Goal: Task Accomplishment & Management: Manage account settings

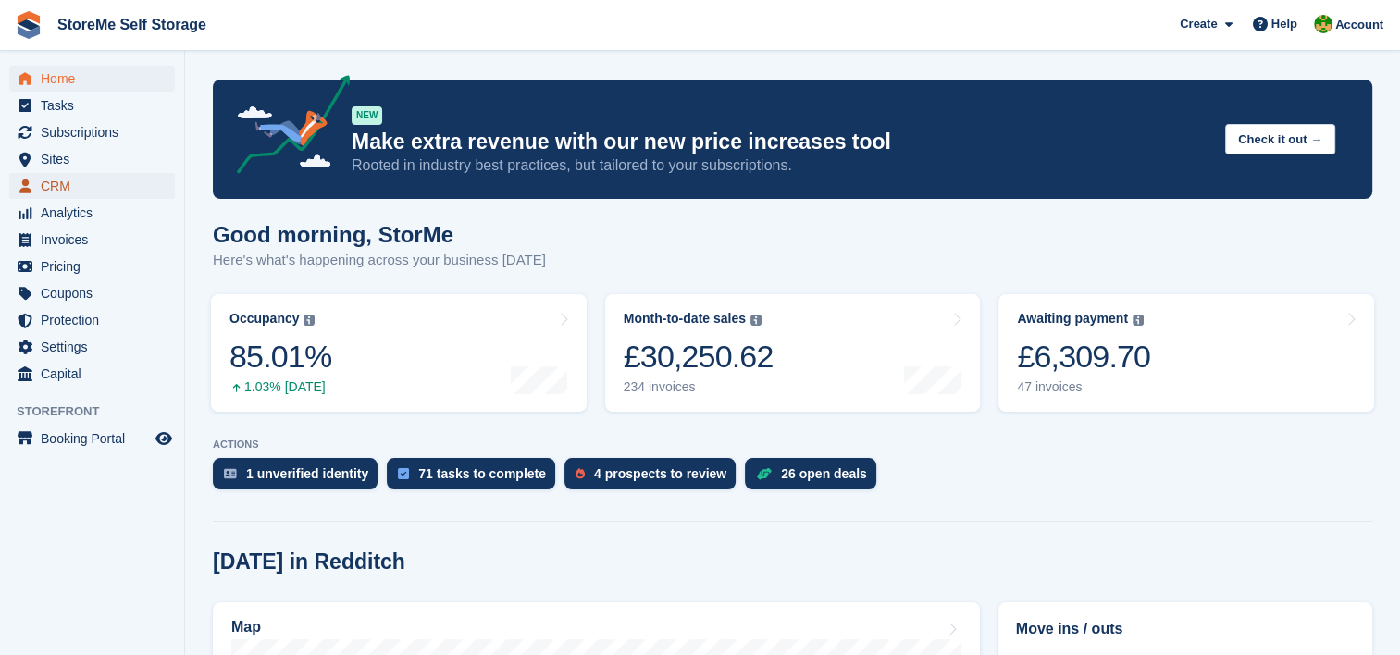
click at [66, 185] on span "CRM" at bounding box center [96, 186] width 111 height 26
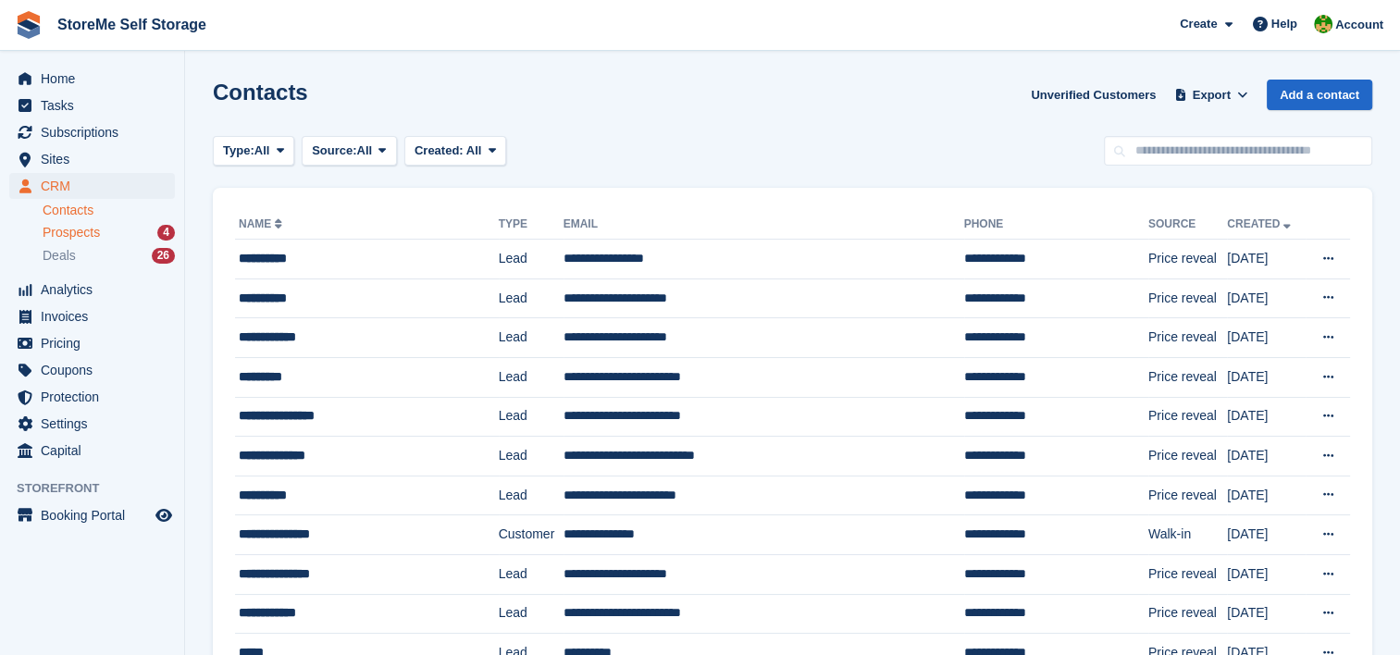
click at [76, 233] on span "Prospects" at bounding box center [71, 233] width 57 height 18
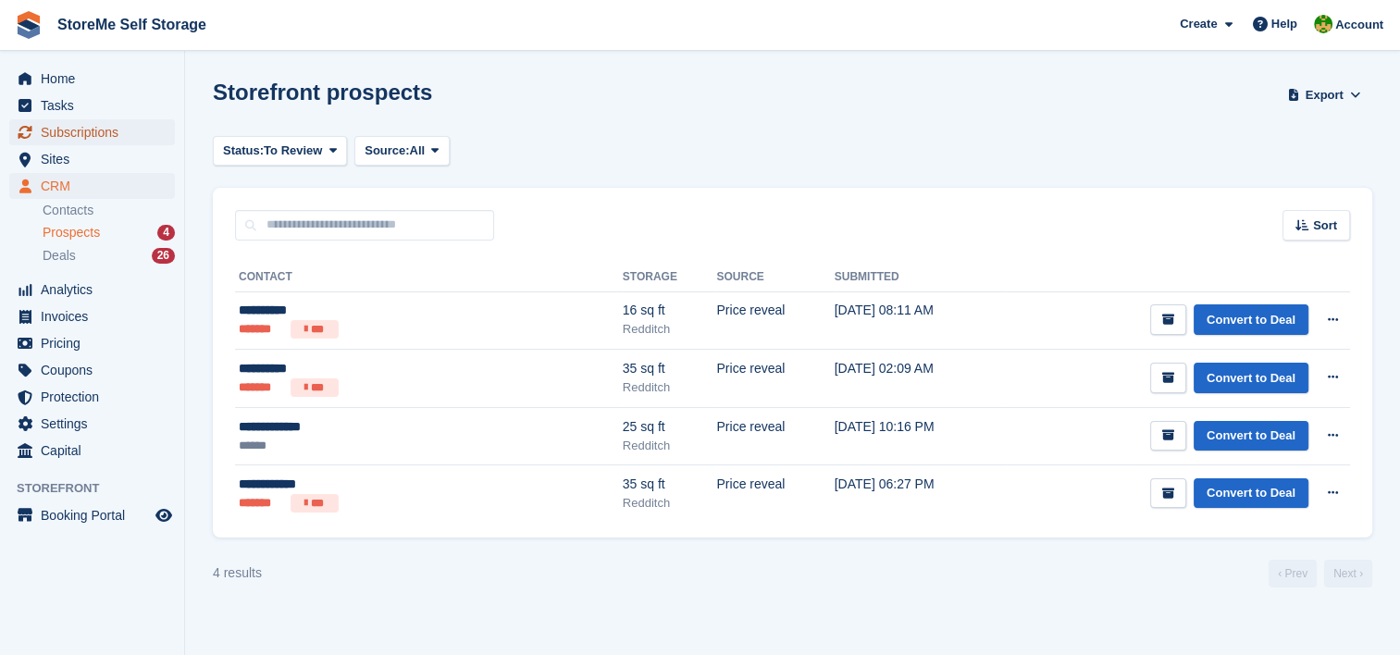
click at [58, 132] on span "Subscriptions" at bounding box center [96, 132] width 111 height 26
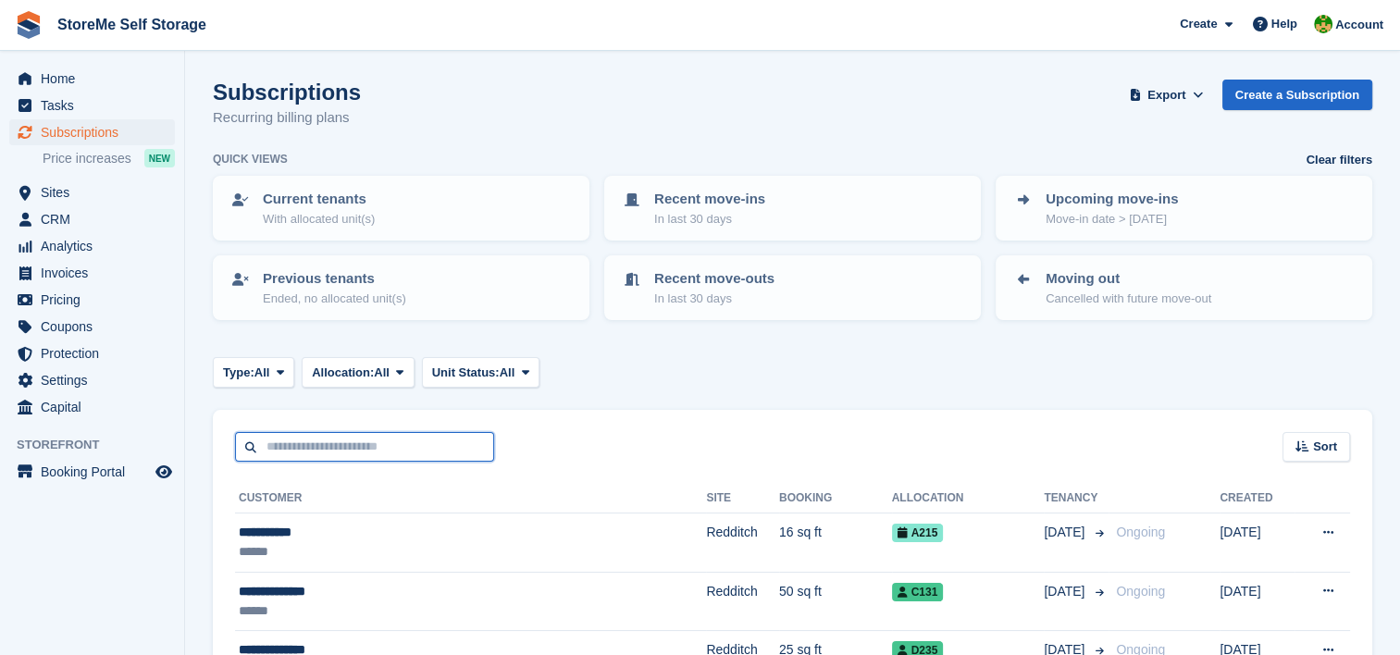
click at [329, 440] on input "text" at bounding box center [364, 447] width 259 height 31
type input "****"
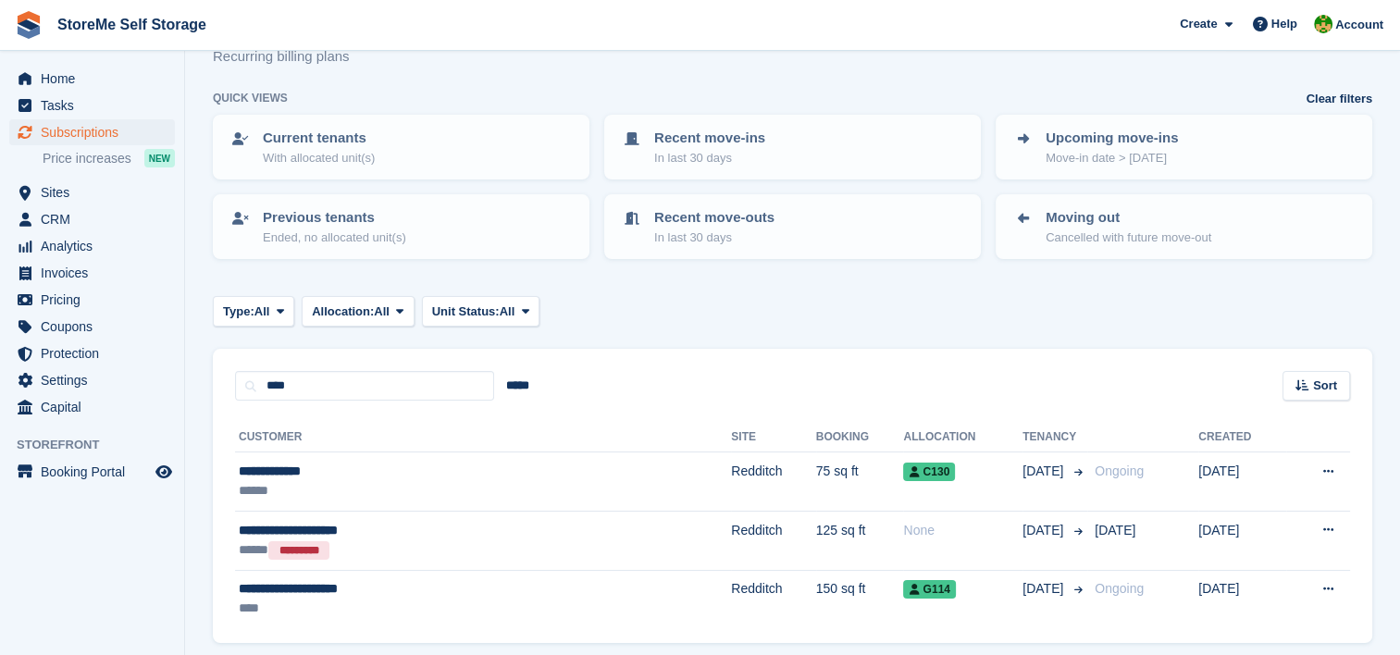
scroll to position [93, 0]
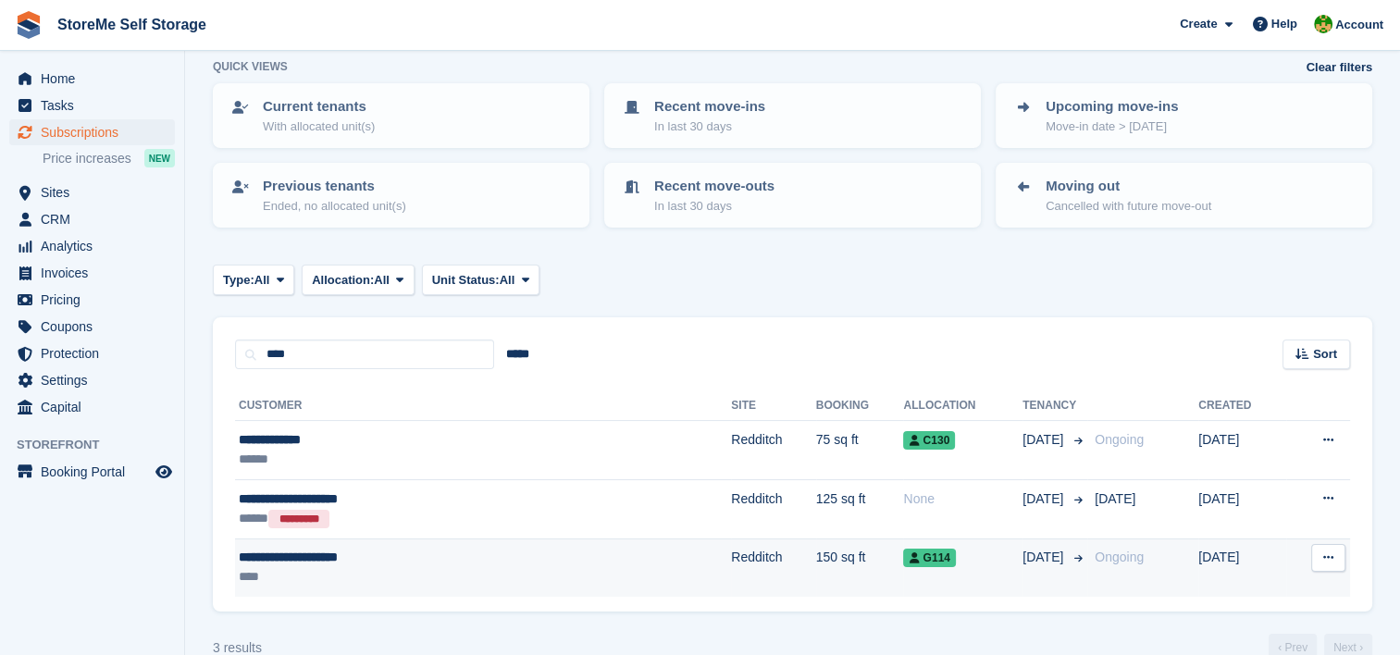
click at [816, 563] on td "150 sq ft" at bounding box center [860, 568] width 88 height 58
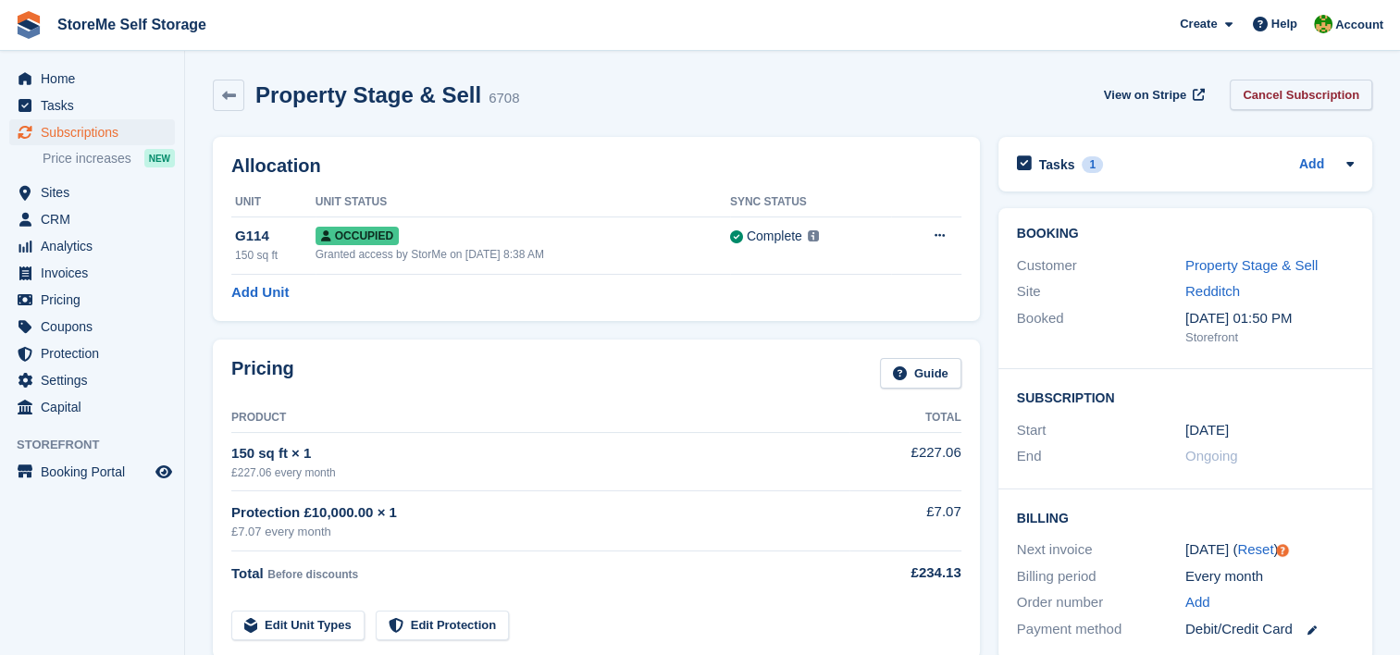
click at [1300, 85] on link "Cancel Subscription" at bounding box center [1301, 95] width 142 height 31
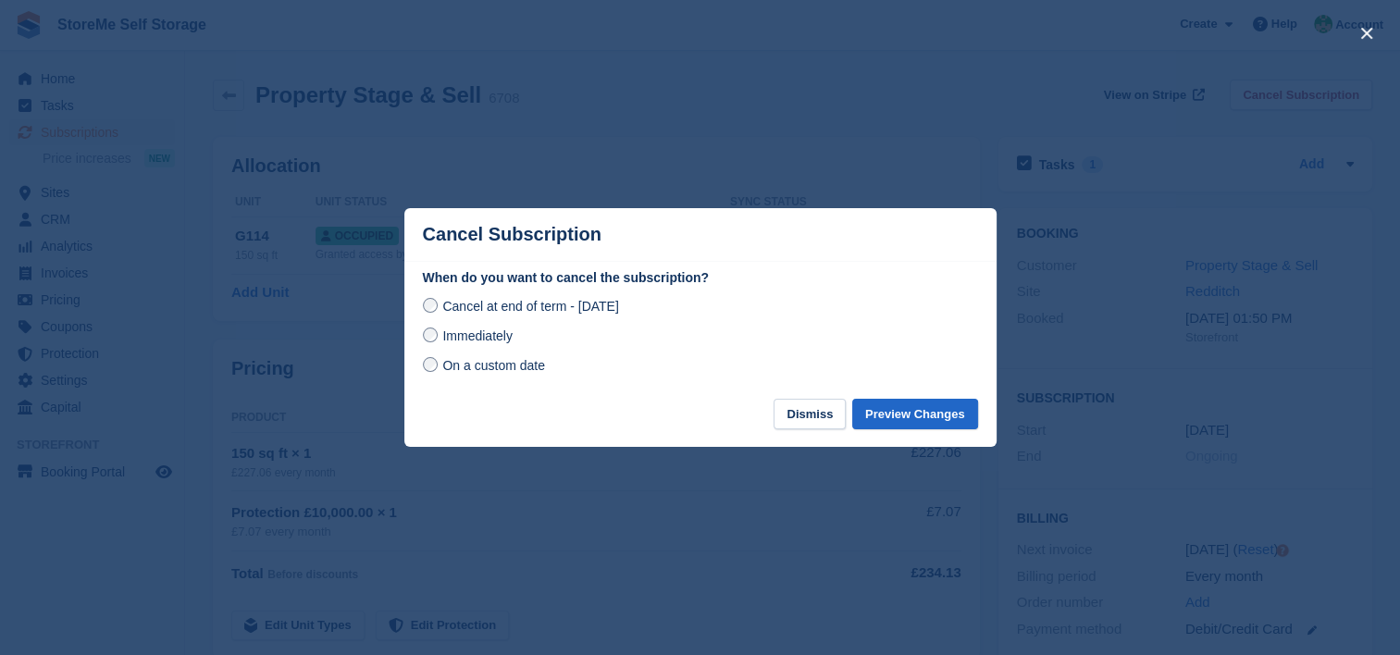
click at [455, 343] on span "Immediately" at bounding box center [476, 335] width 69 height 15
click at [917, 408] on button "Preview Changes" at bounding box center [915, 414] width 126 height 31
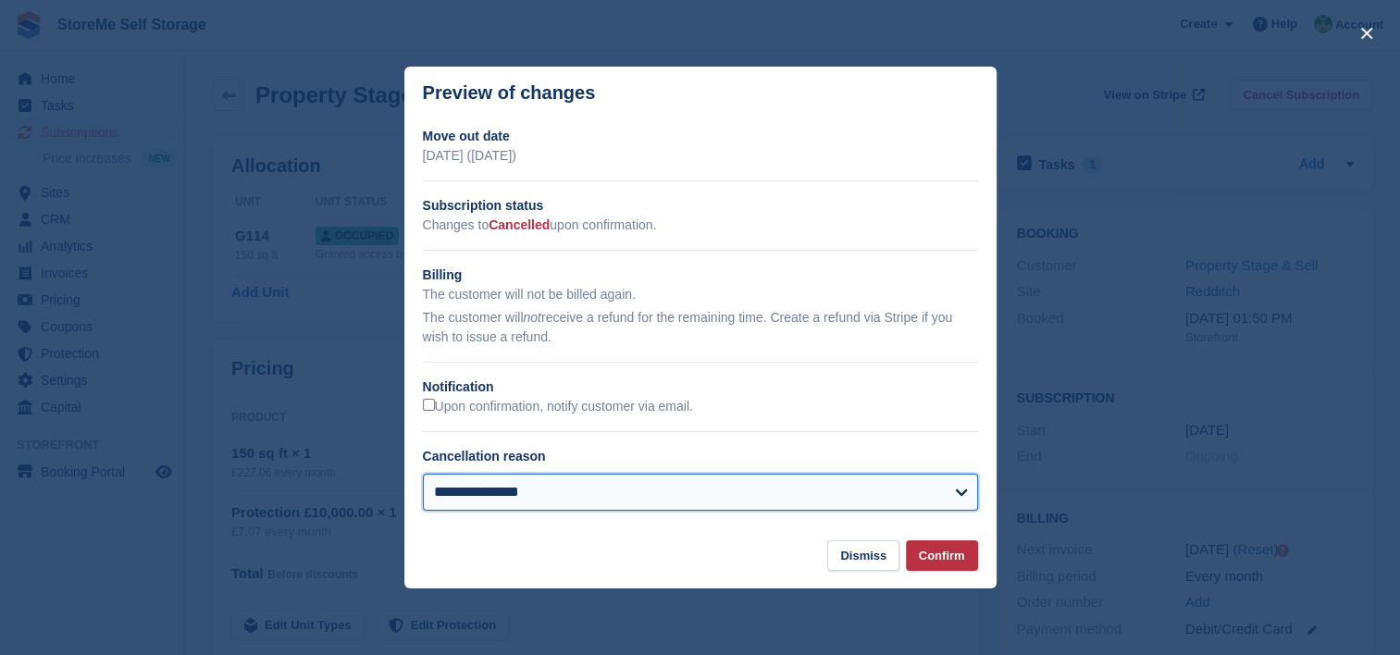
click at [500, 489] on select "**********" at bounding box center [700, 492] width 555 height 37
select select "**********"
click at [423, 475] on select "**********" at bounding box center [700, 492] width 555 height 37
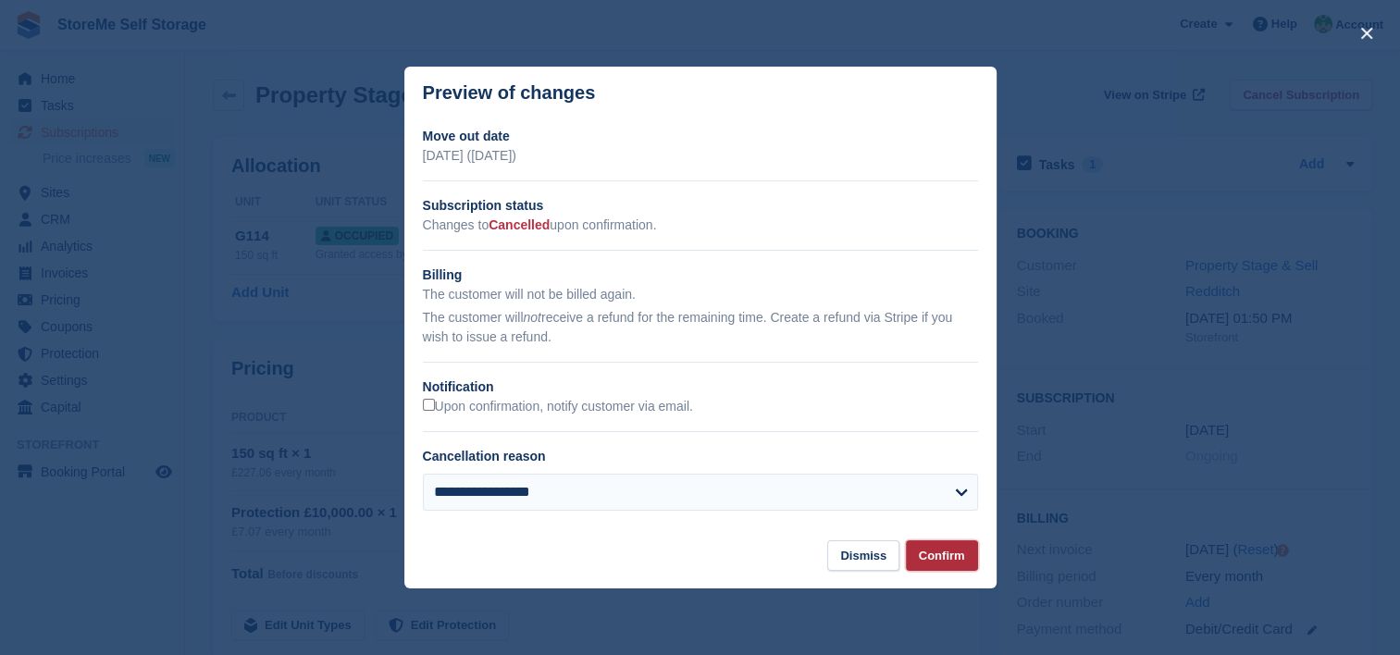
click at [970, 551] on button "Confirm" at bounding box center [942, 555] width 72 height 31
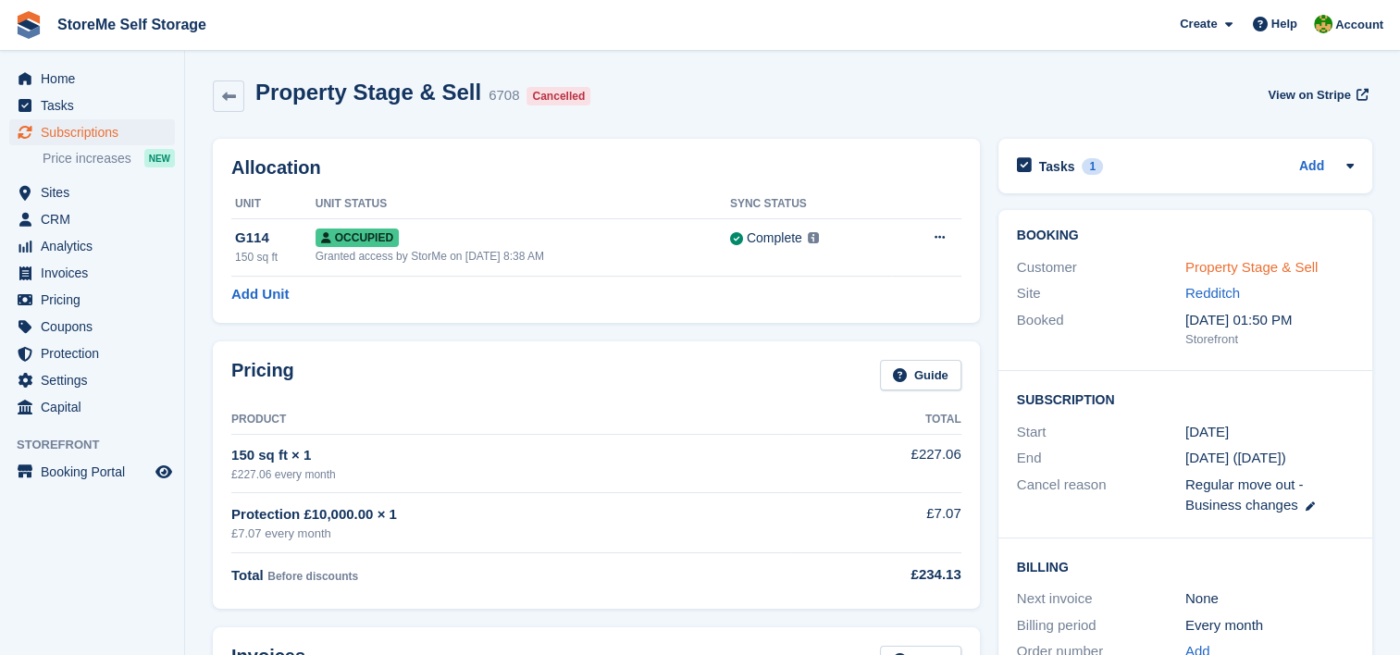
click at [1261, 267] on link "Property Stage & Sell" at bounding box center [1251, 267] width 132 height 16
click at [1082, 160] on div "1" at bounding box center [1092, 166] width 21 height 17
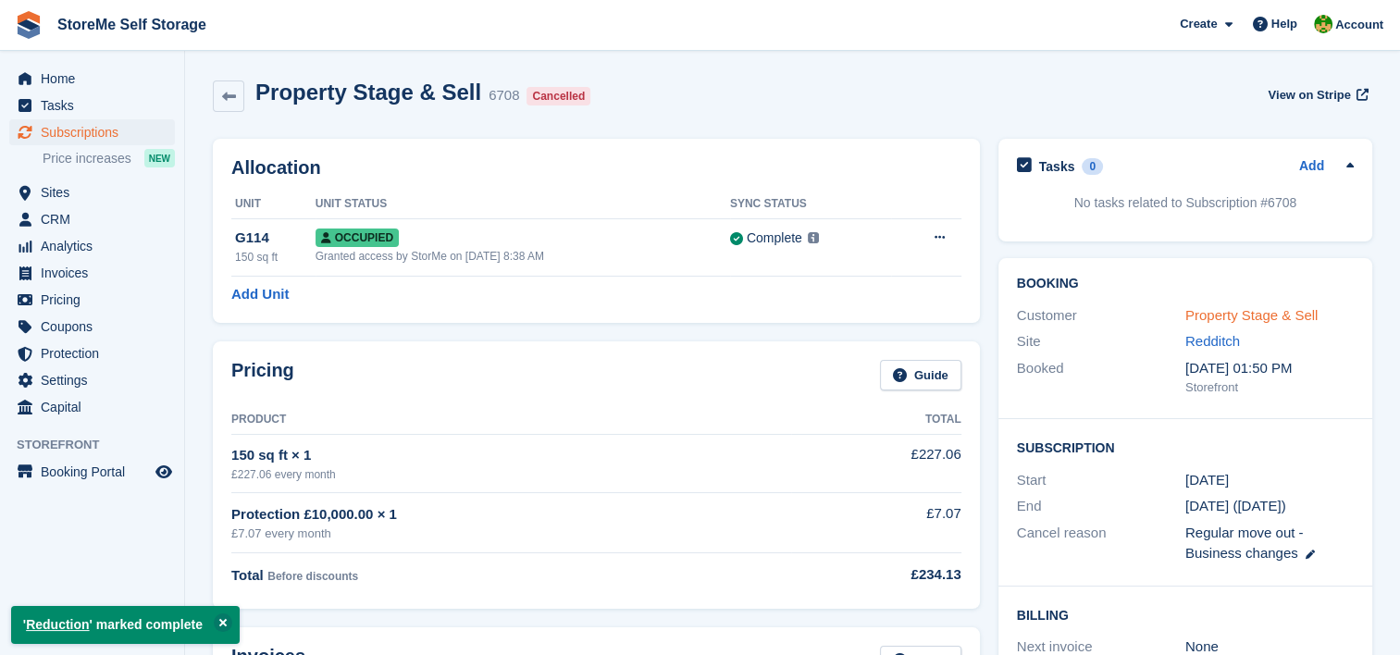
click at [1221, 307] on link "Property Stage & Sell" at bounding box center [1251, 315] width 132 height 16
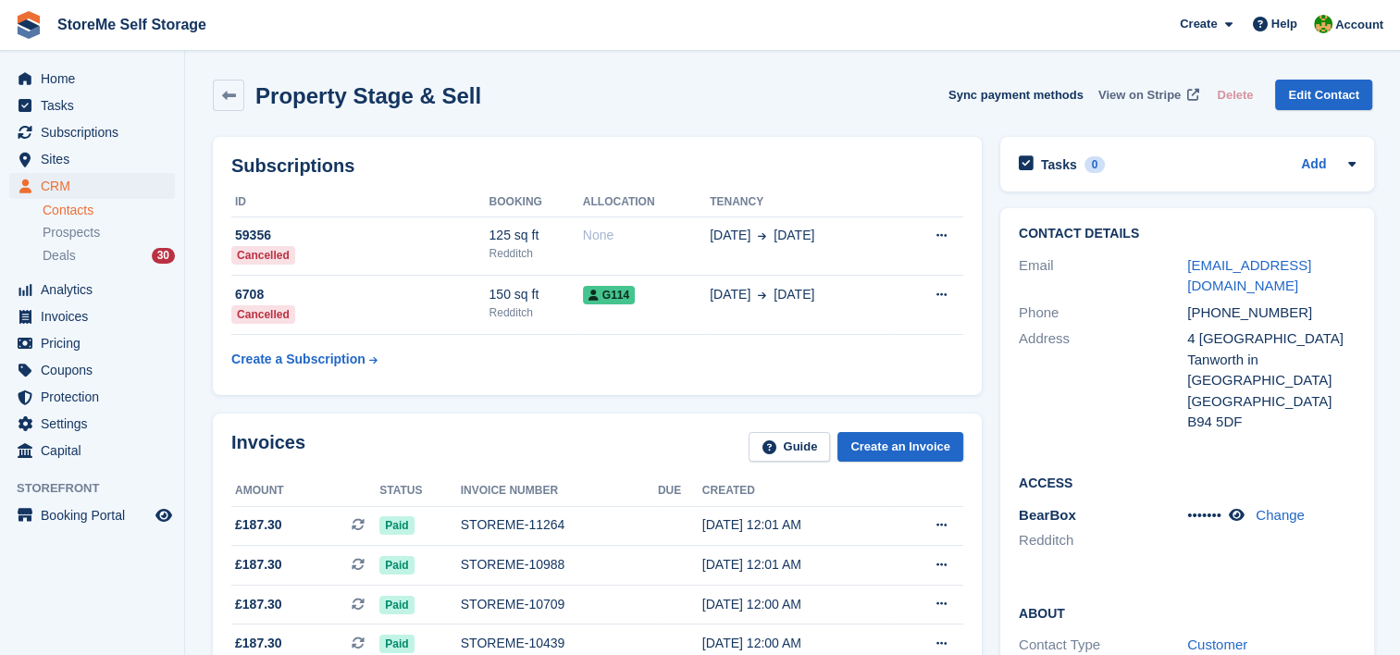
click at [1165, 94] on span "View on Stripe" at bounding box center [1139, 95] width 82 height 19
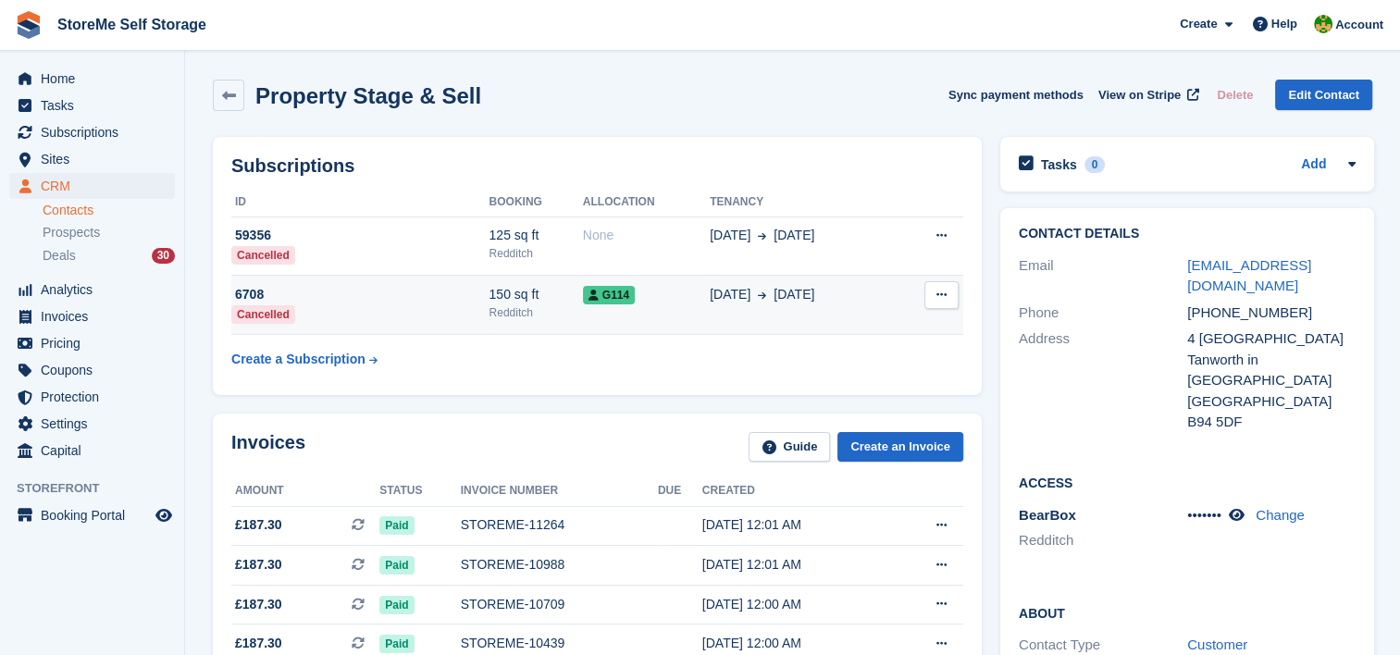
click at [535, 311] on div "Redditch" at bounding box center [535, 312] width 93 height 17
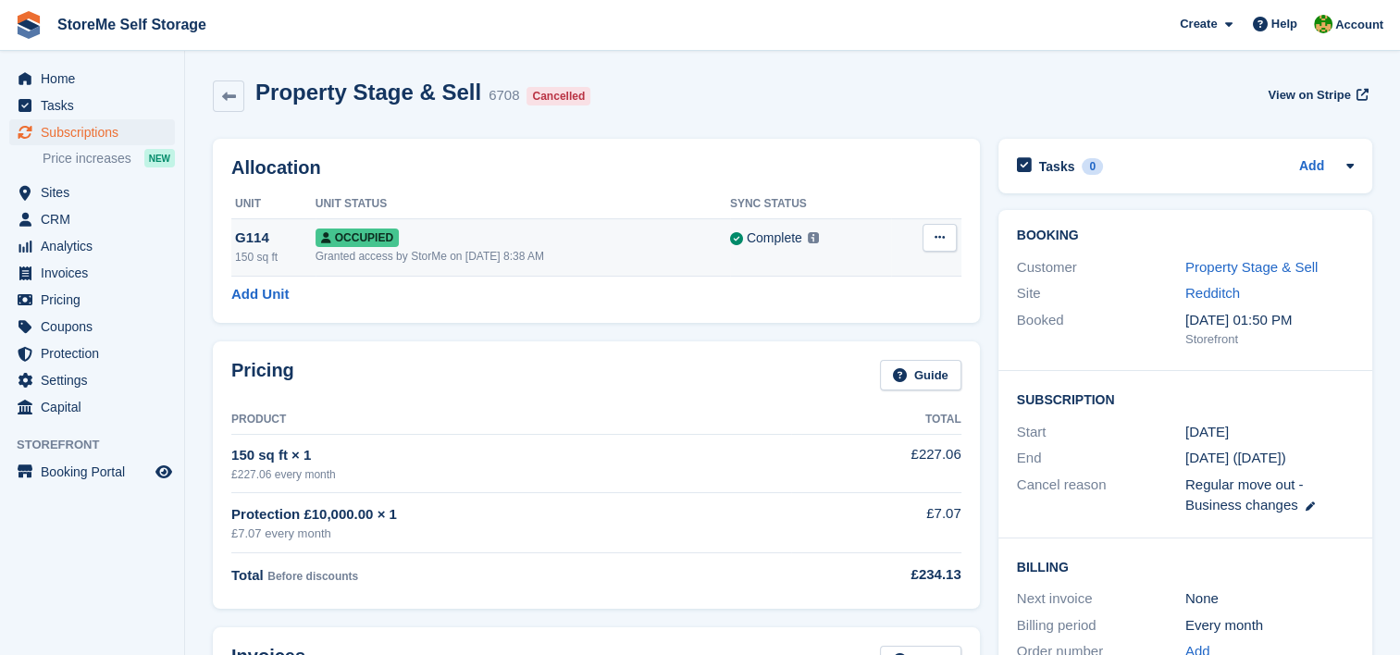
click at [933, 241] on button at bounding box center [940, 238] width 34 height 28
click at [844, 313] on p "Deallocate" at bounding box center [867, 314] width 161 height 24
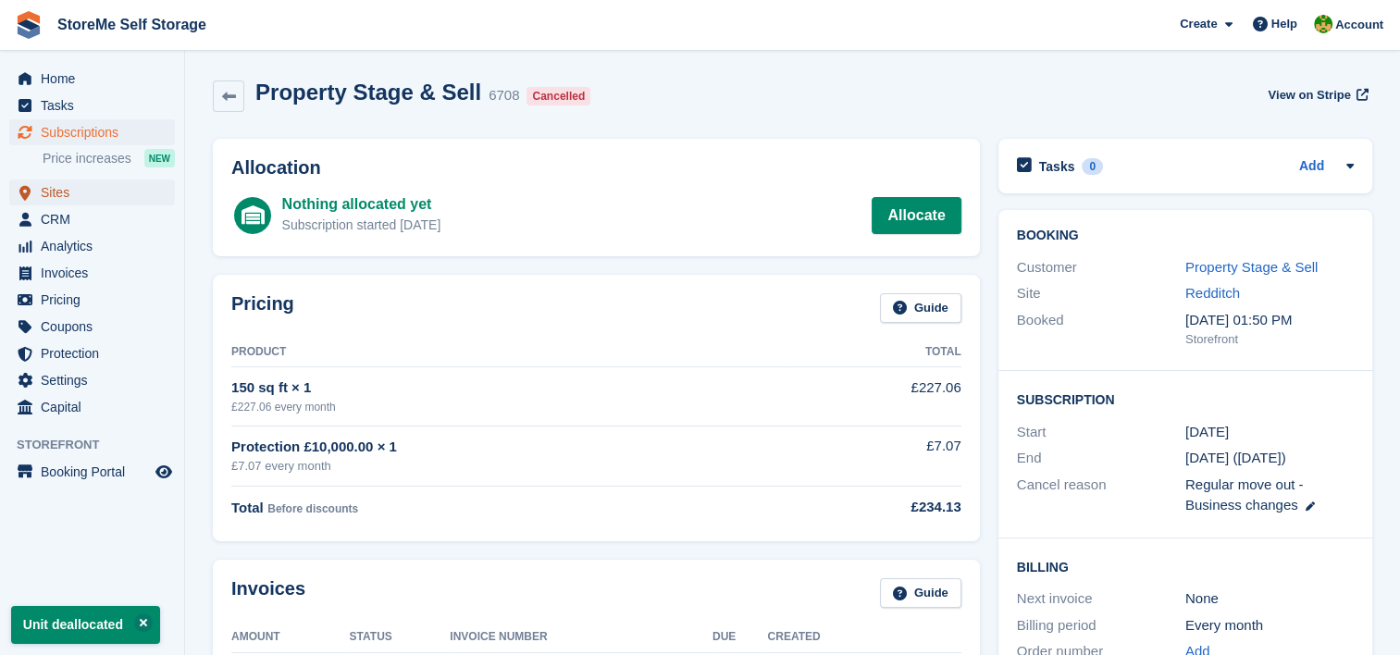
click at [43, 185] on span "Sites" at bounding box center [96, 193] width 111 height 26
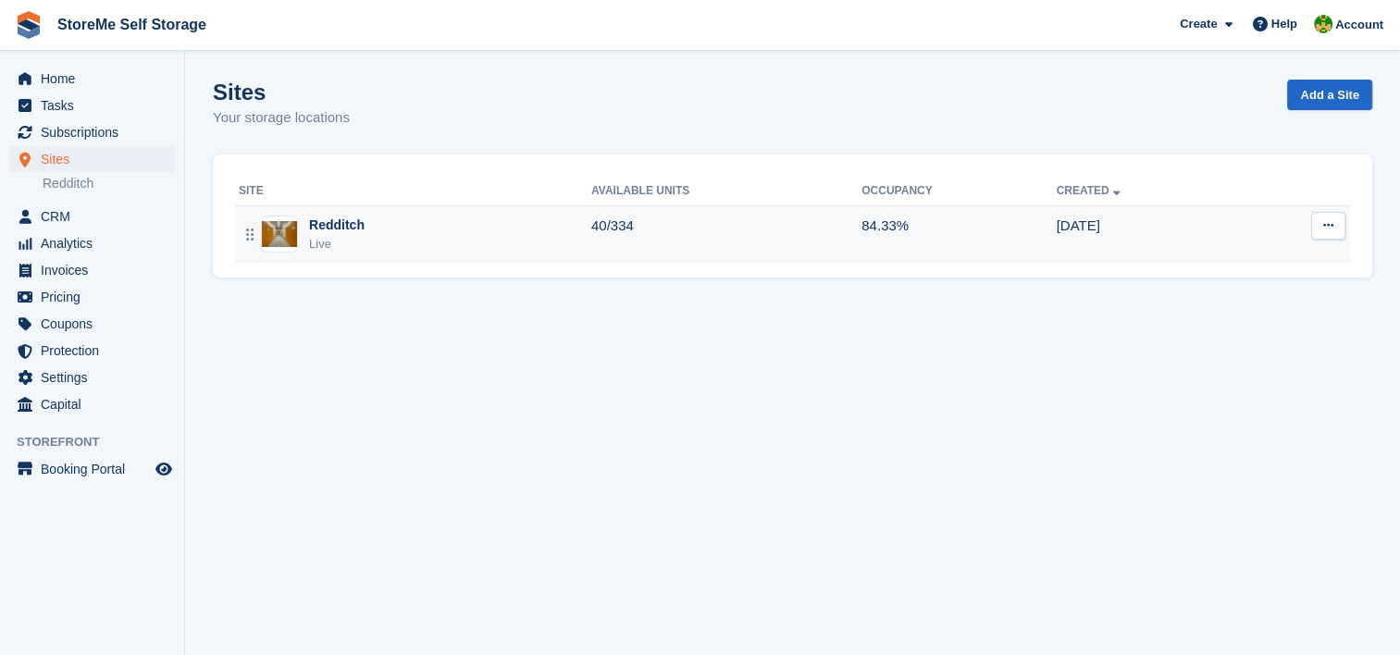
click at [513, 238] on div "Redditch Live" at bounding box center [415, 235] width 353 height 38
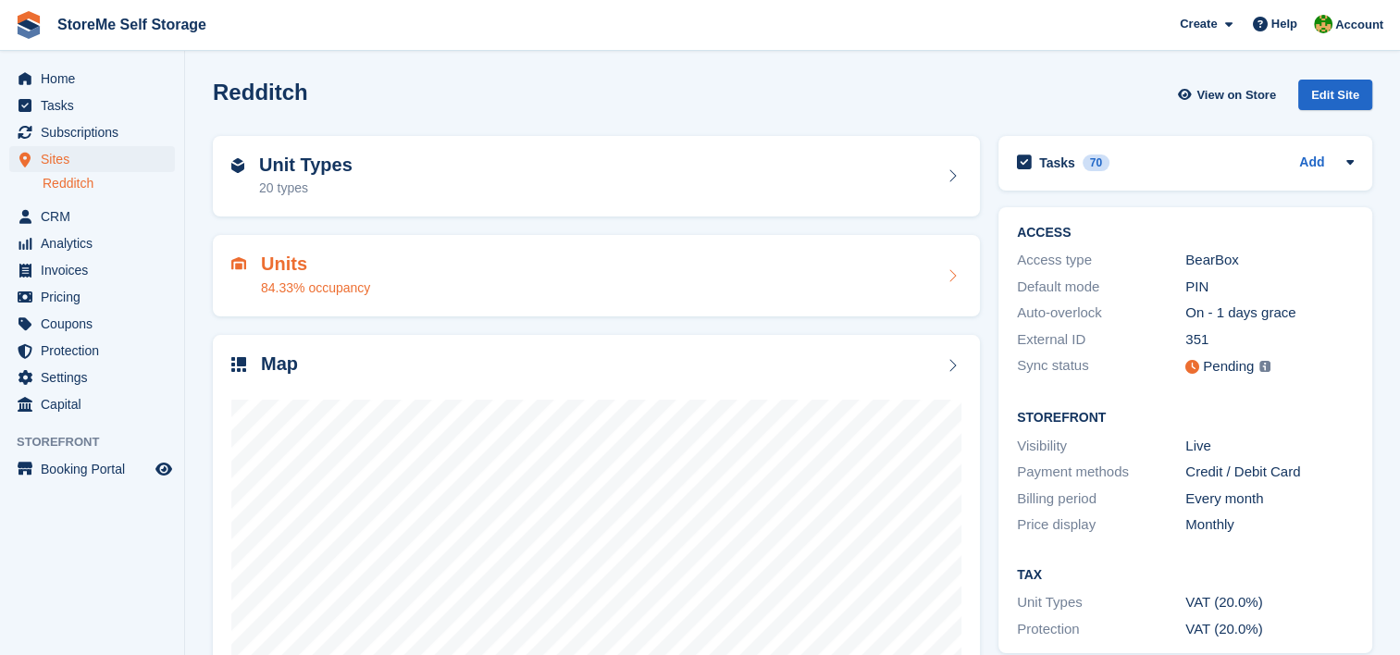
click at [456, 288] on div "Units 84.33% occupancy" at bounding box center [596, 276] width 730 height 44
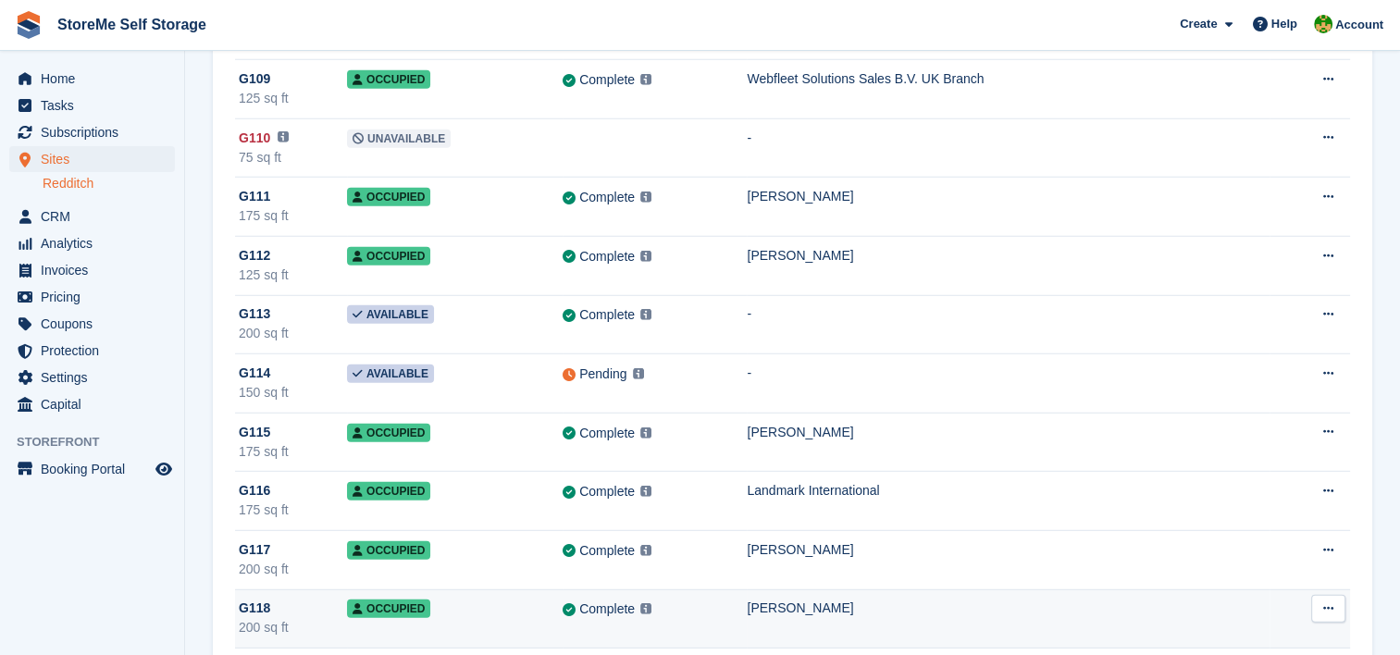
scroll to position [19028, 0]
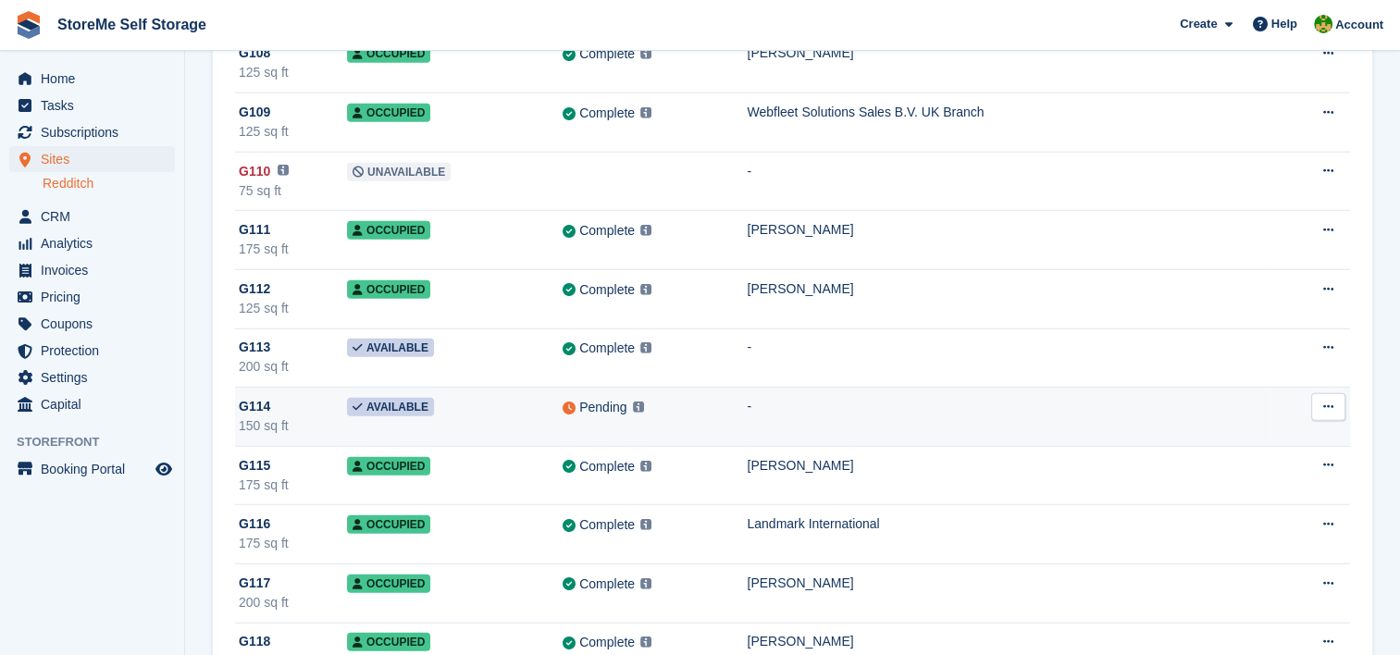
click at [1331, 401] on icon at bounding box center [1328, 407] width 10 height 12
click at [1071, 388] on td "-" at bounding box center [1008, 417] width 523 height 59
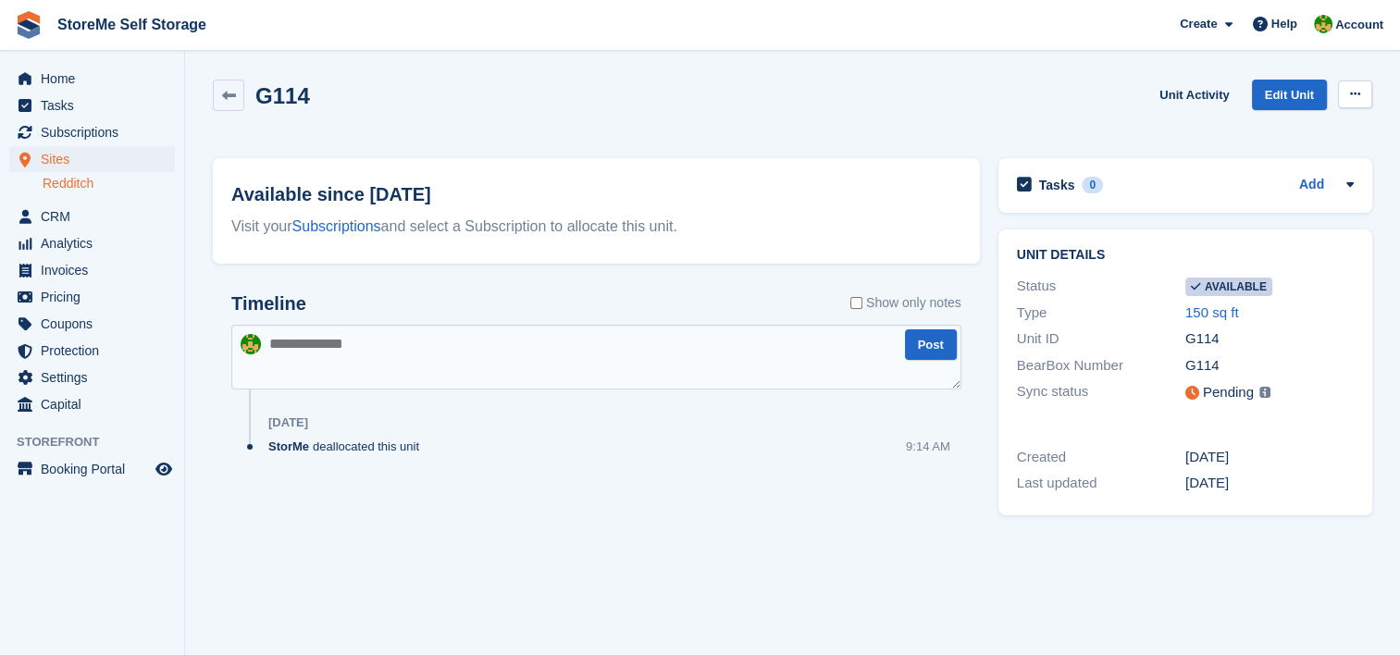
click at [1361, 96] on button at bounding box center [1355, 94] width 34 height 28
click at [1276, 133] on p "Make unavailable" at bounding box center [1283, 130] width 161 height 24
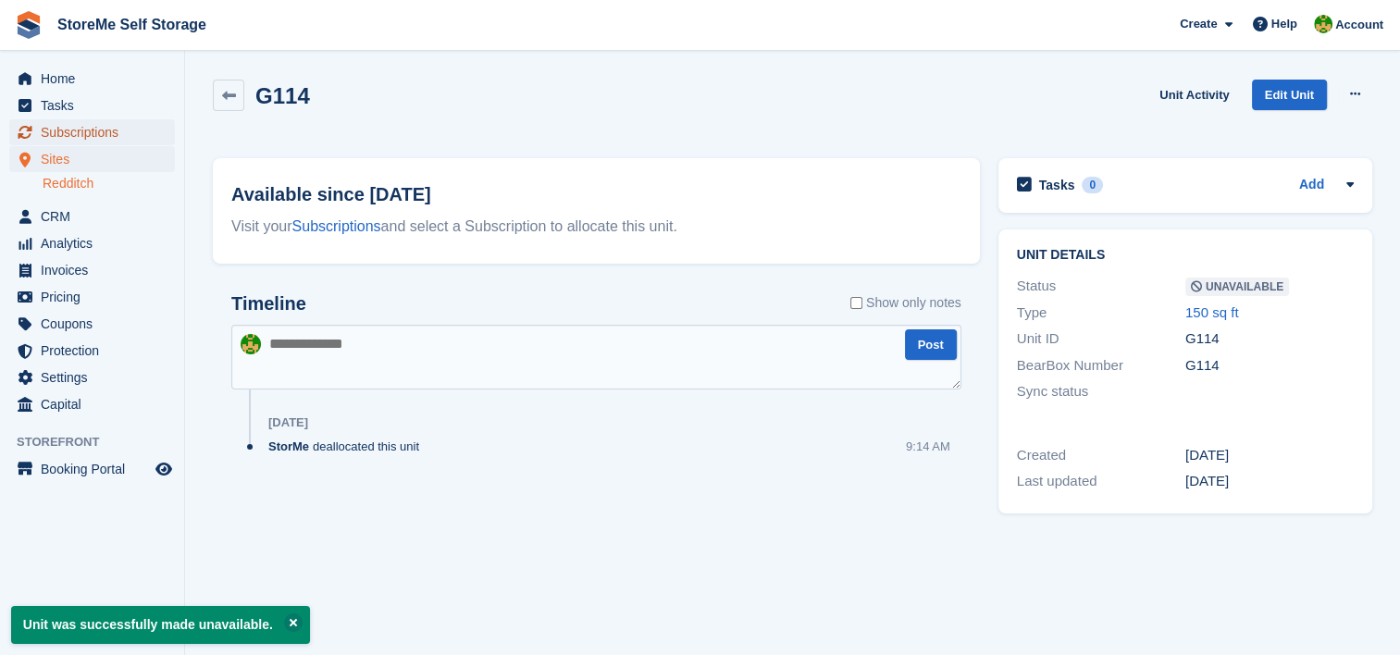
click at [125, 127] on span "Subscriptions" at bounding box center [96, 132] width 111 height 26
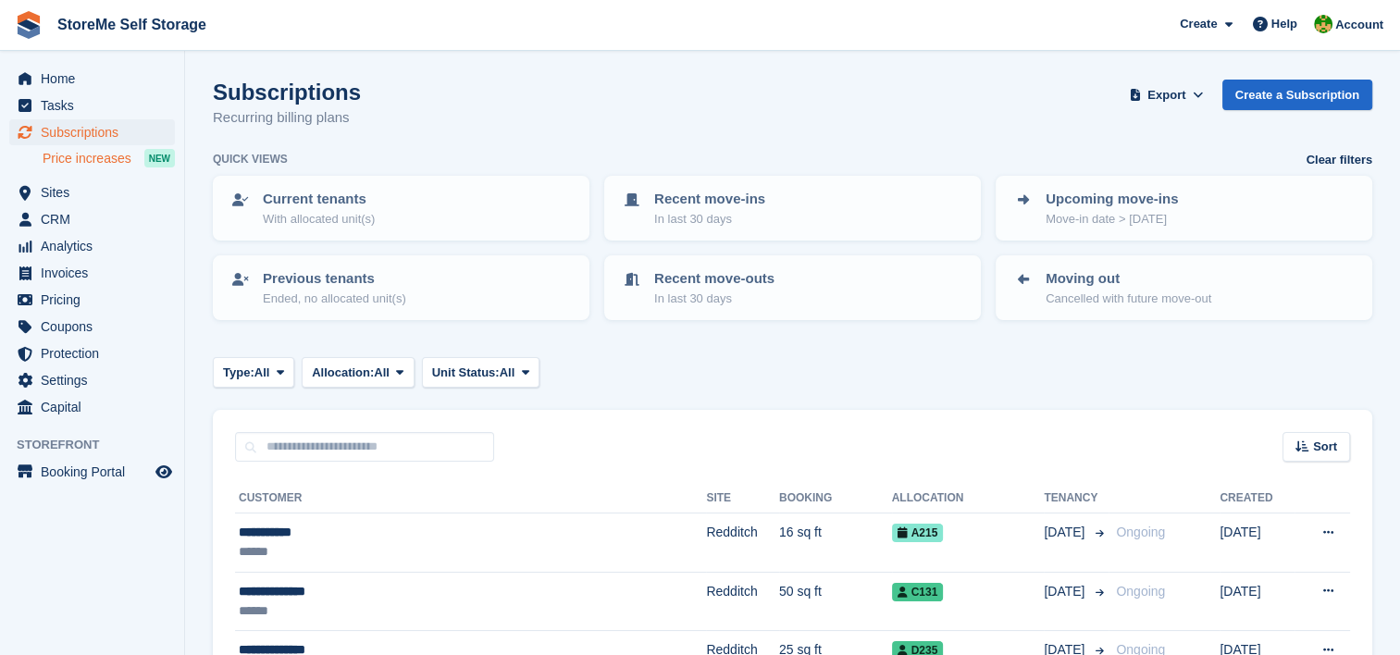
click at [111, 159] on span "Price increases" at bounding box center [87, 159] width 89 height 18
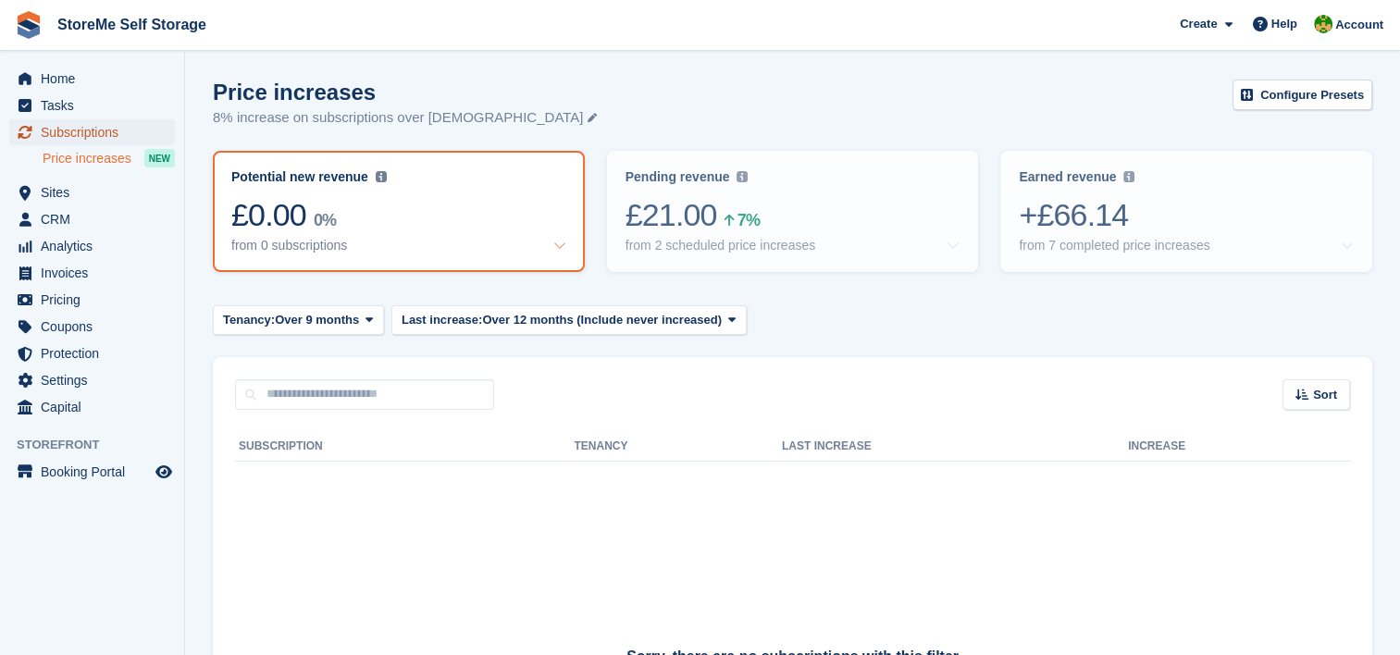
click at [90, 137] on span "Subscriptions" at bounding box center [96, 132] width 111 height 26
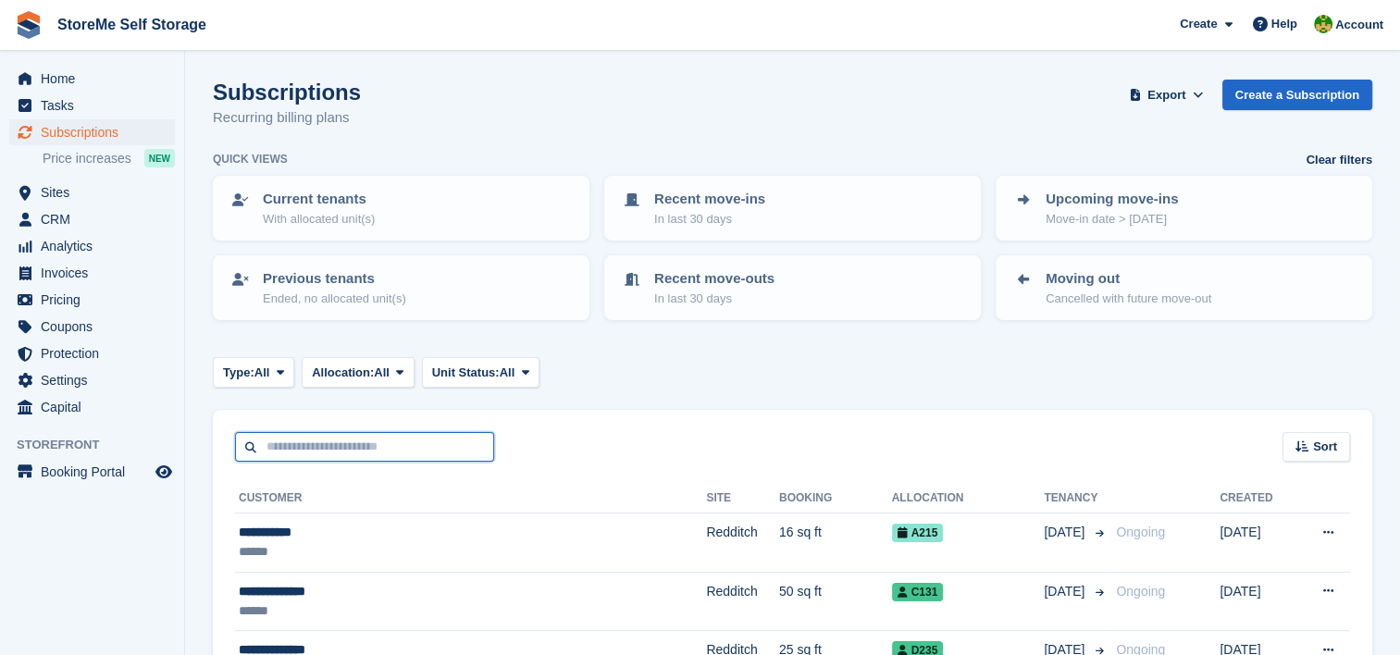
click at [400, 432] on input "text" at bounding box center [364, 447] width 259 height 31
type input "****"
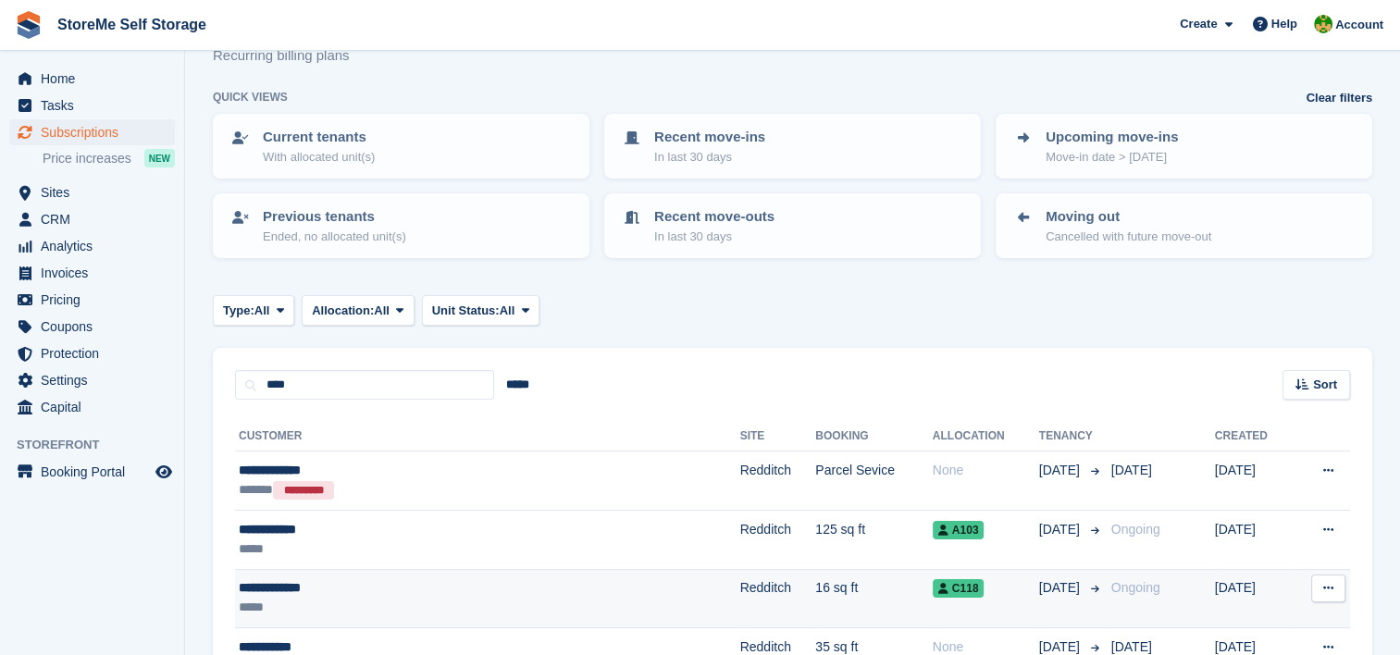
scroll to position [93, 0]
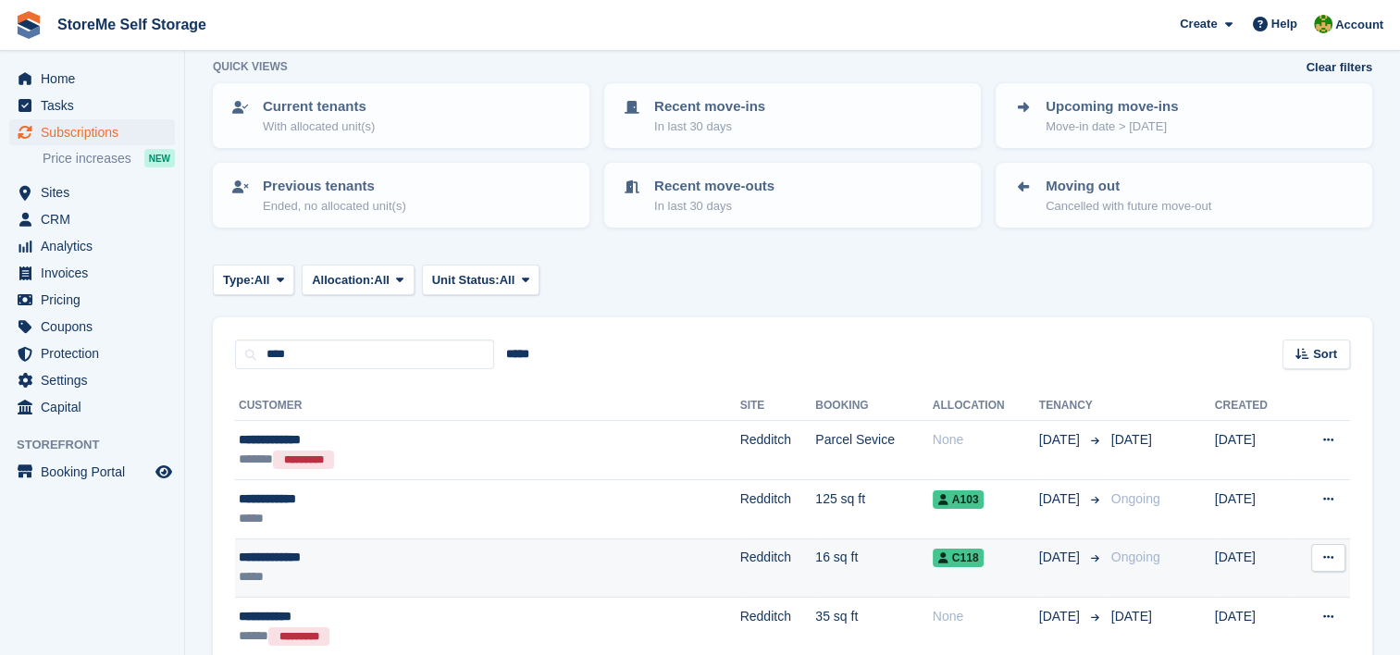
click at [740, 555] on td "Redditch" at bounding box center [778, 568] width 76 height 59
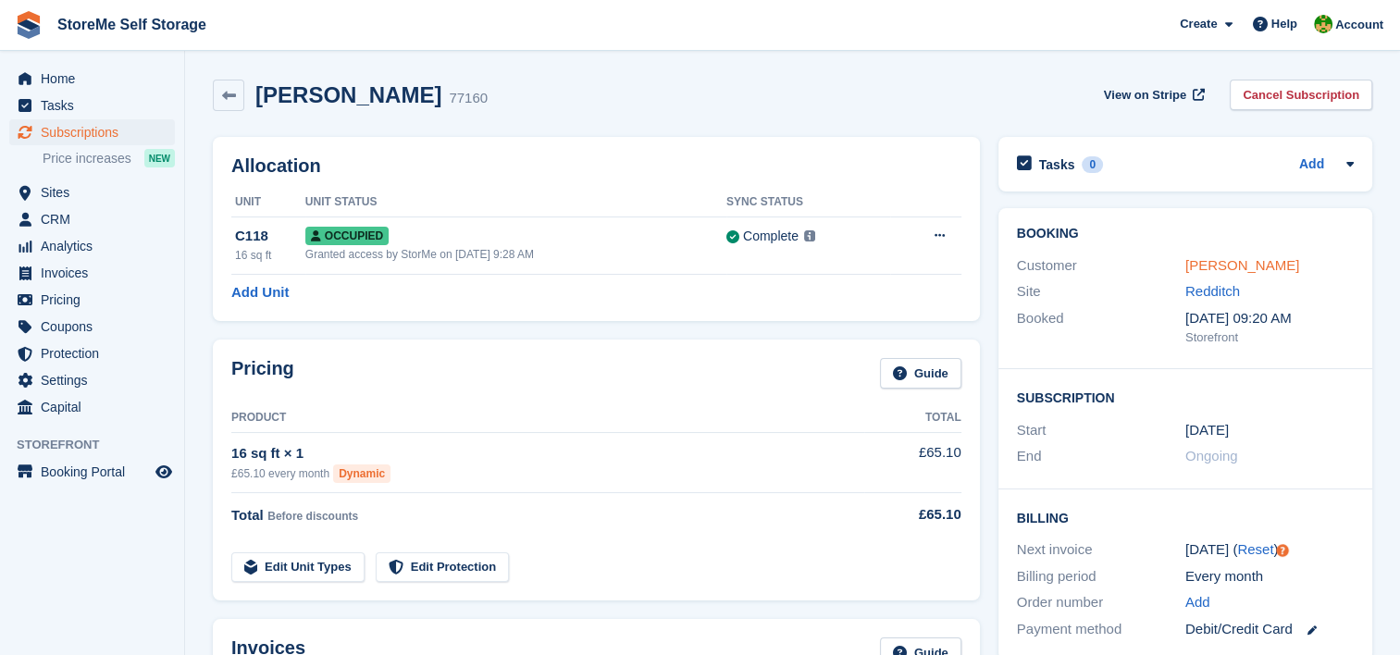
click at [1246, 264] on link "[PERSON_NAME]" at bounding box center [1242, 265] width 114 height 16
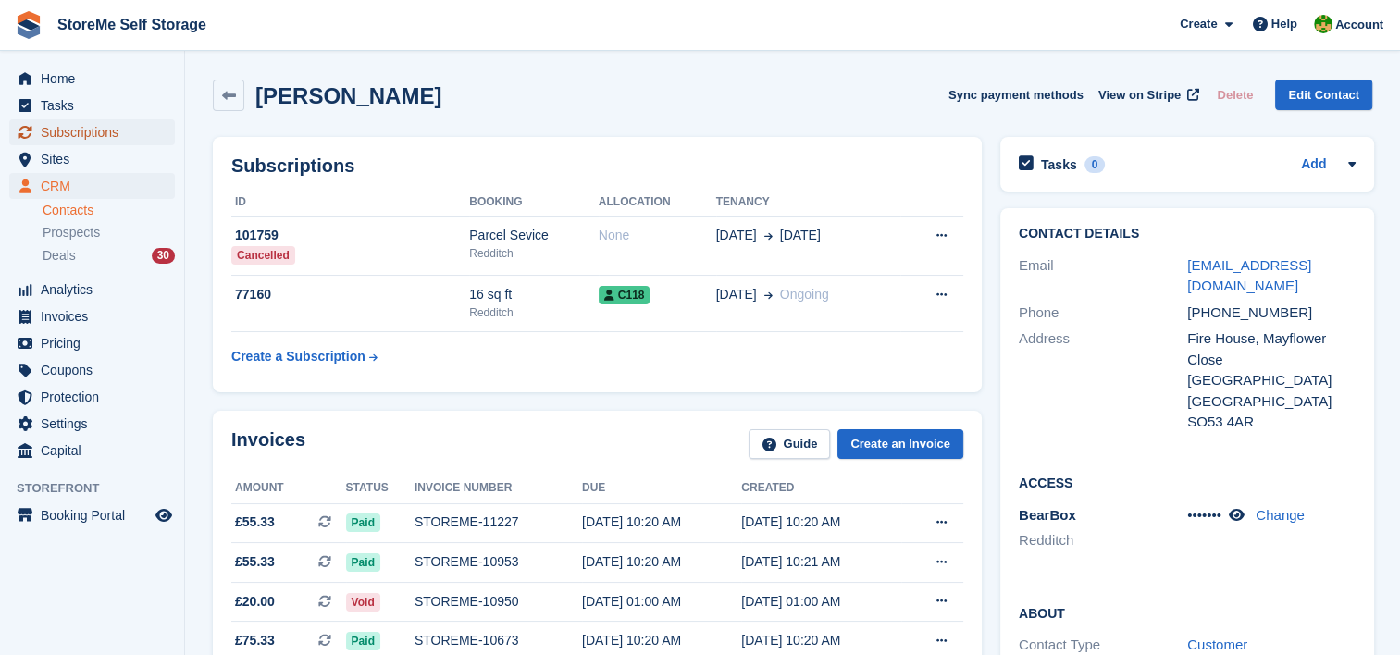
click at [93, 129] on span "Subscriptions" at bounding box center [96, 132] width 111 height 26
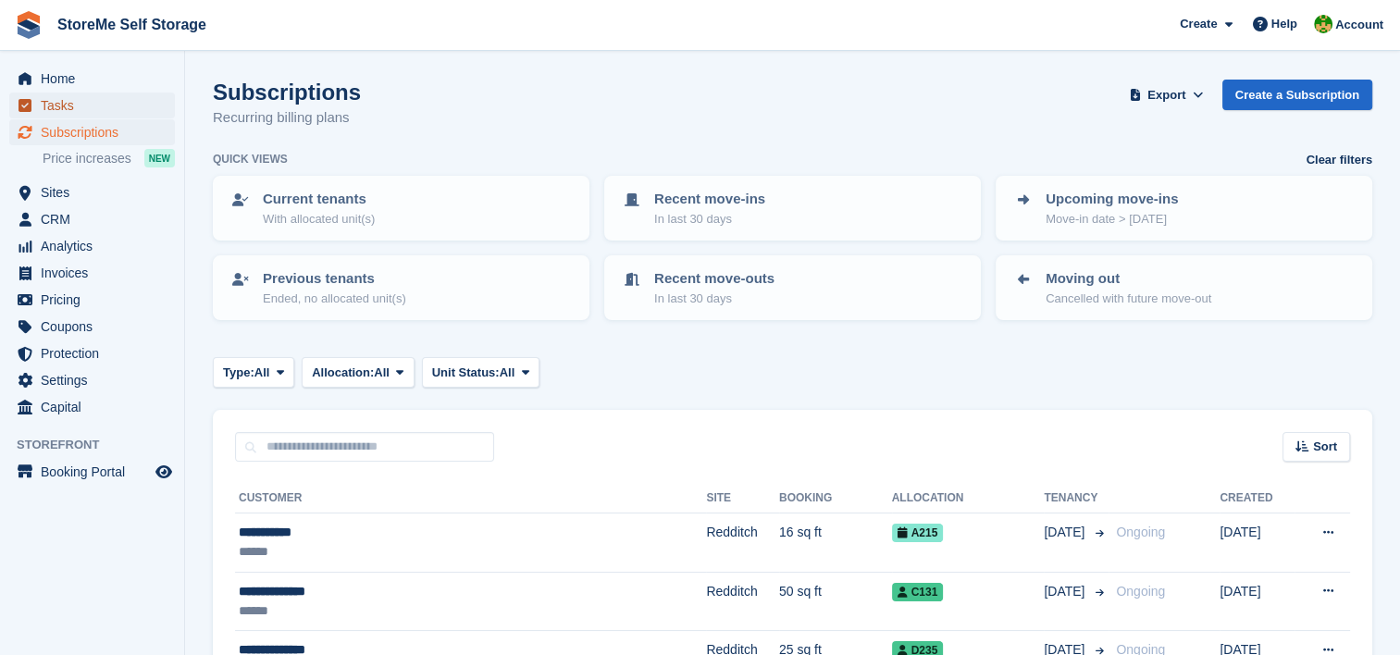
click at [52, 108] on span "Tasks" at bounding box center [96, 106] width 111 height 26
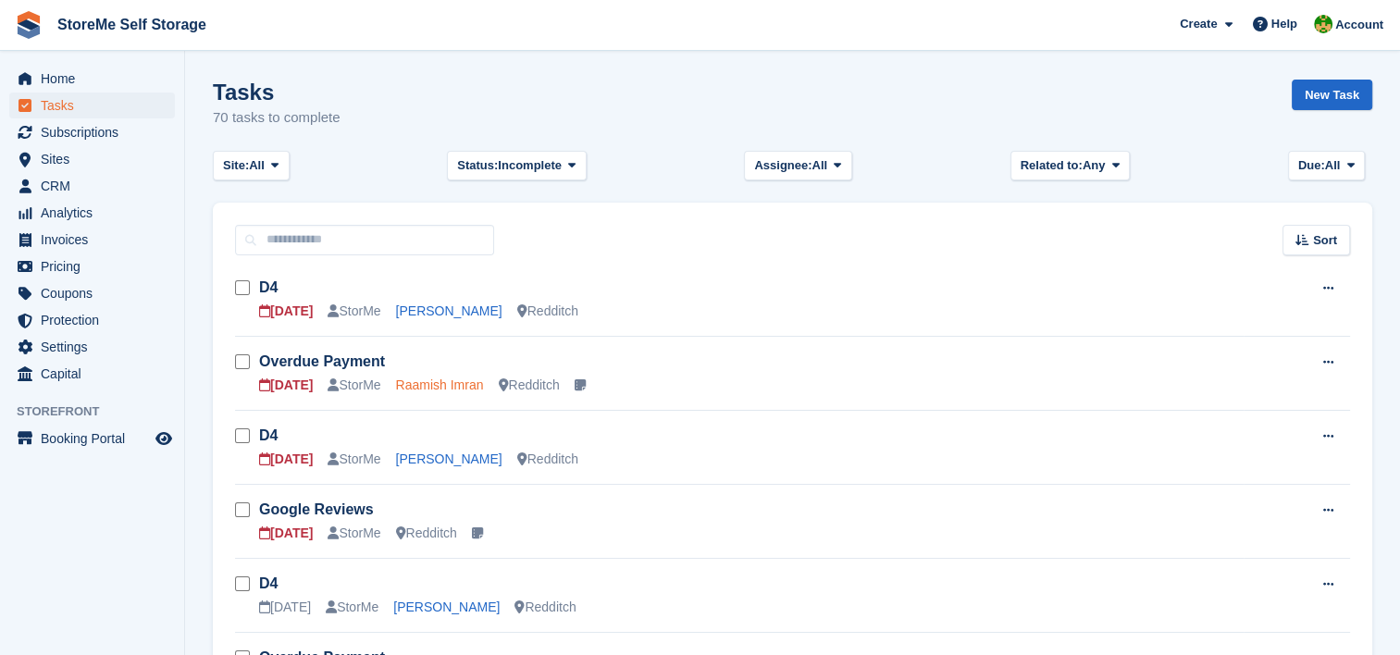
click at [440, 381] on link "Raamish Imran" at bounding box center [440, 385] width 88 height 15
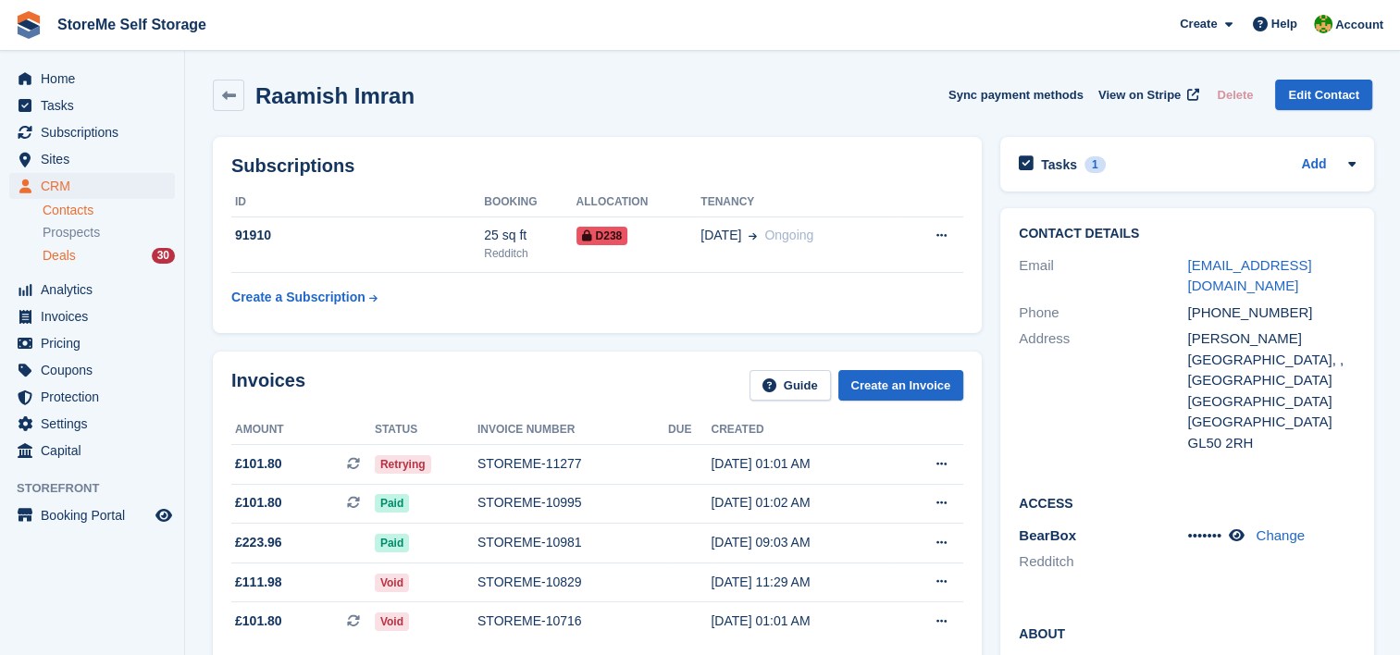
click at [67, 260] on span "Deals" at bounding box center [59, 256] width 33 height 18
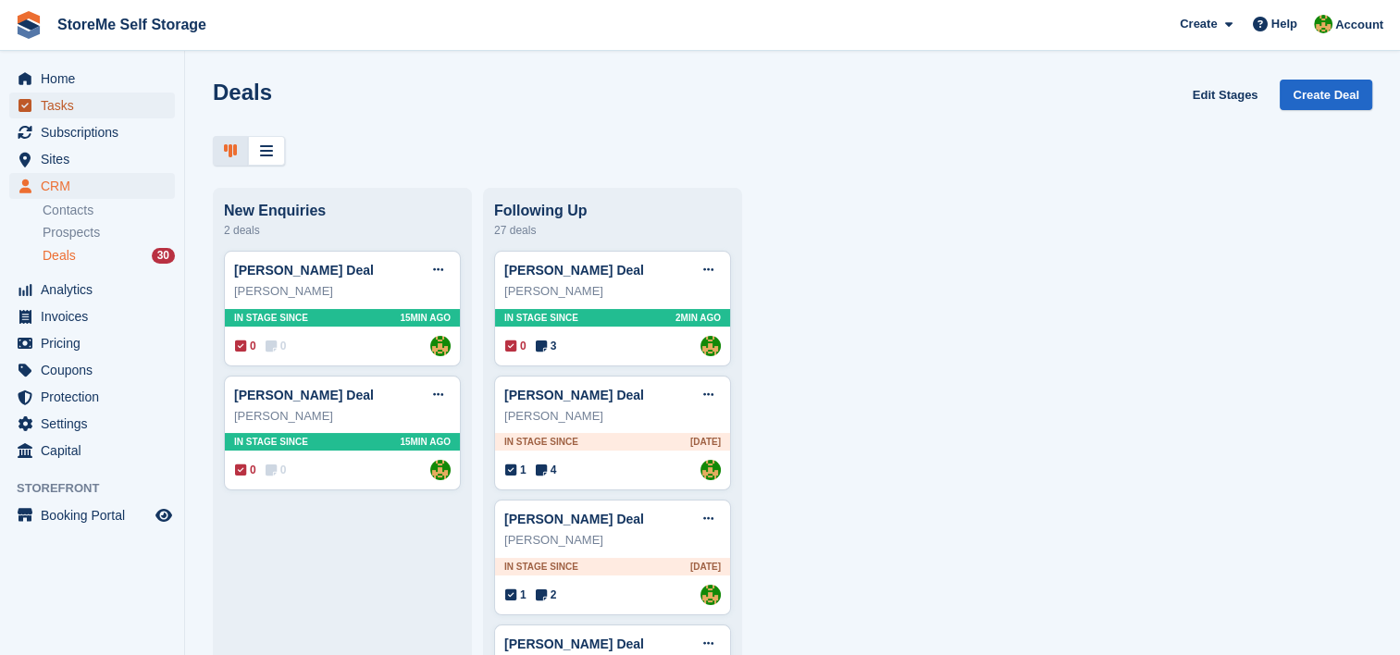
click at [45, 107] on span "Tasks" at bounding box center [96, 106] width 111 height 26
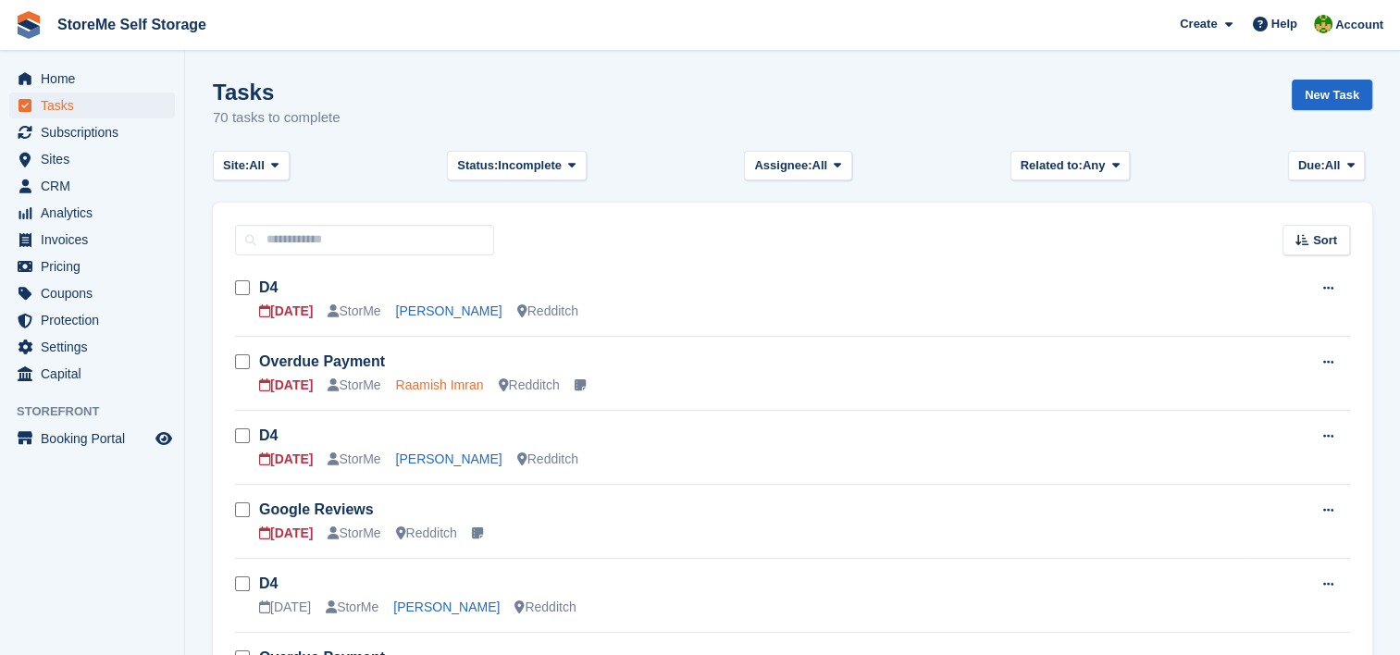
click at [457, 378] on link "Raamish Imran" at bounding box center [440, 385] width 88 height 15
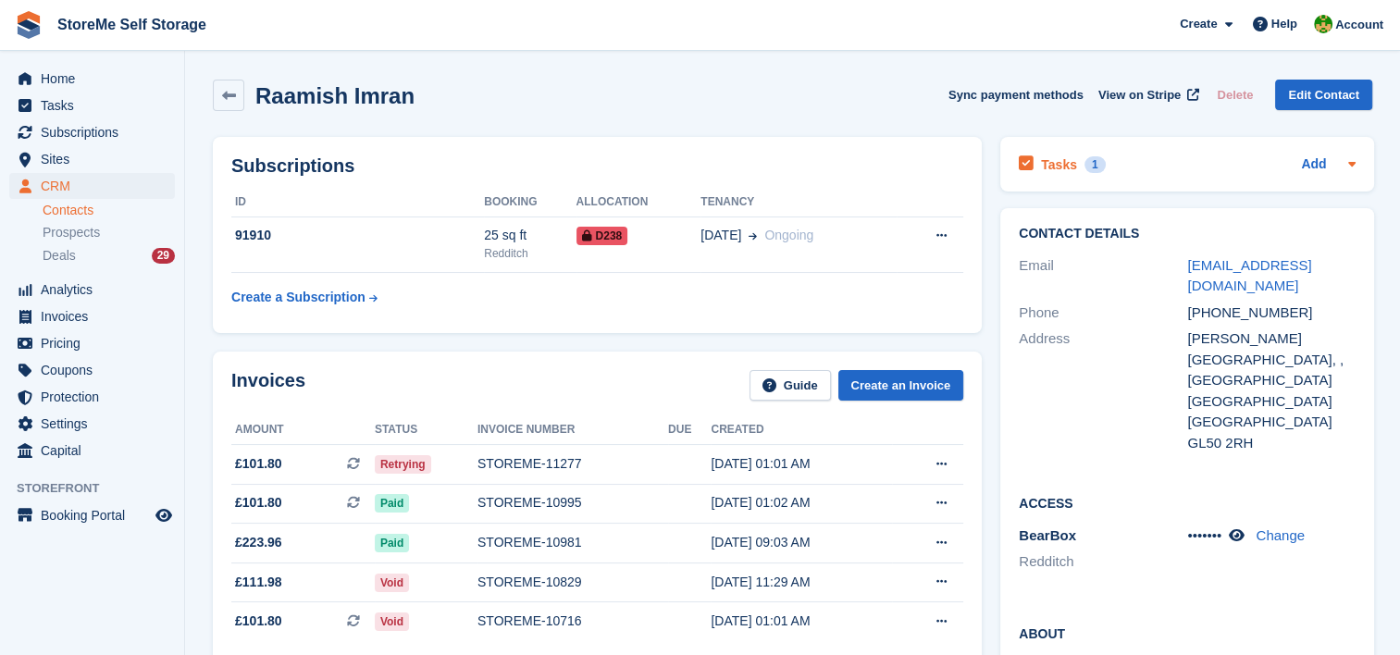
click at [1066, 163] on h2 "Tasks" at bounding box center [1059, 164] width 36 height 17
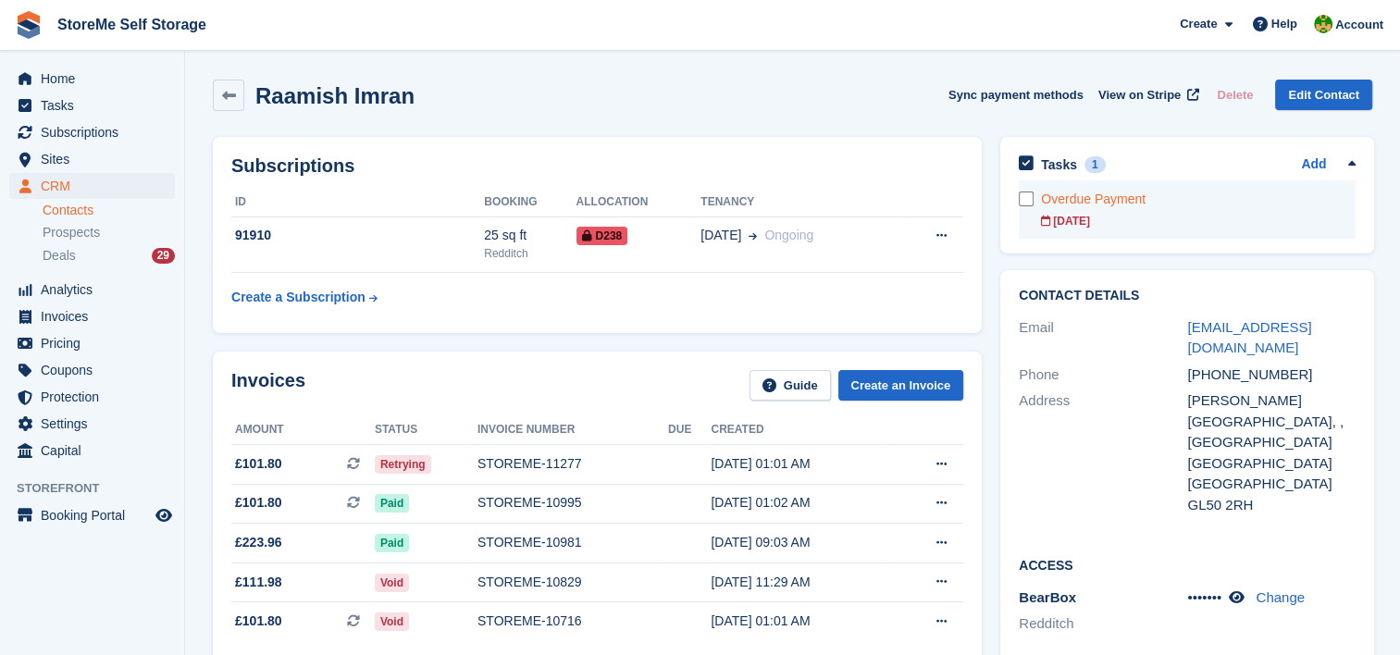
click at [1084, 206] on div "Overdue Payment" at bounding box center [1198, 199] width 315 height 19
click at [52, 111] on span "Tasks" at bounding box center [96, 106] width 111 height 26
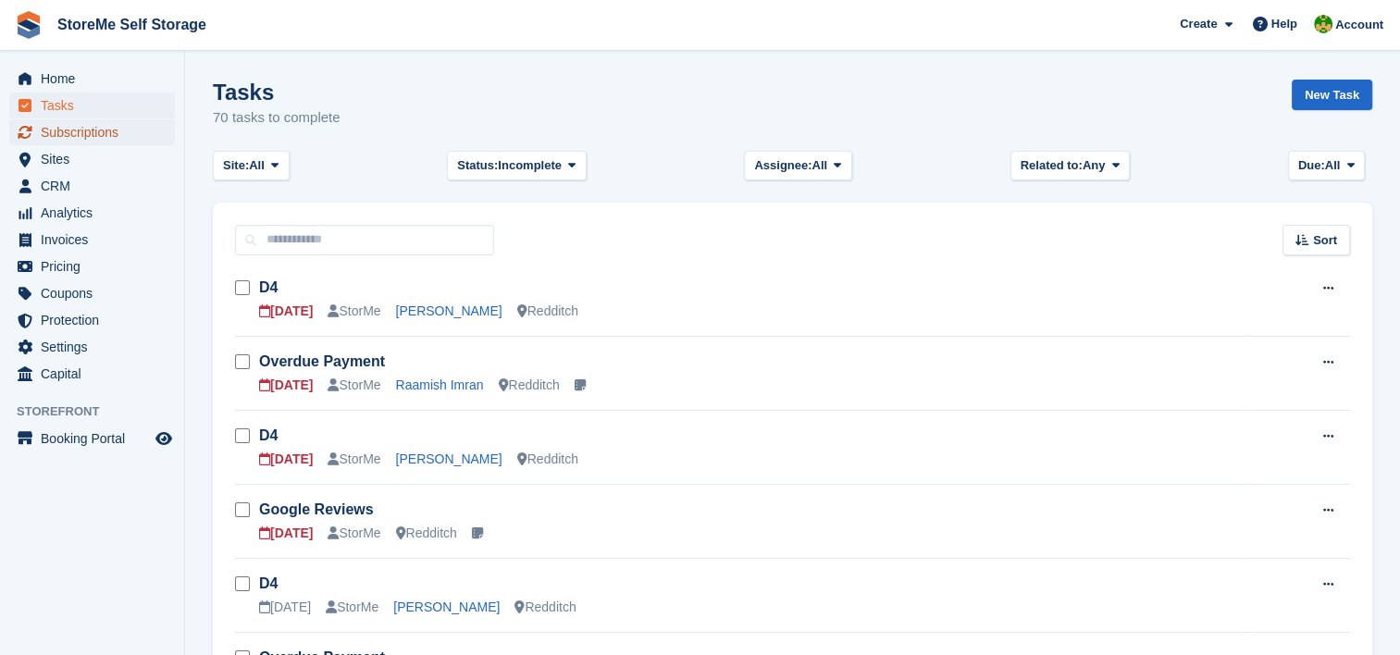
click at [60, 127] on span "Subscriptions" at bounding box center [96, 132] width 111 height 26
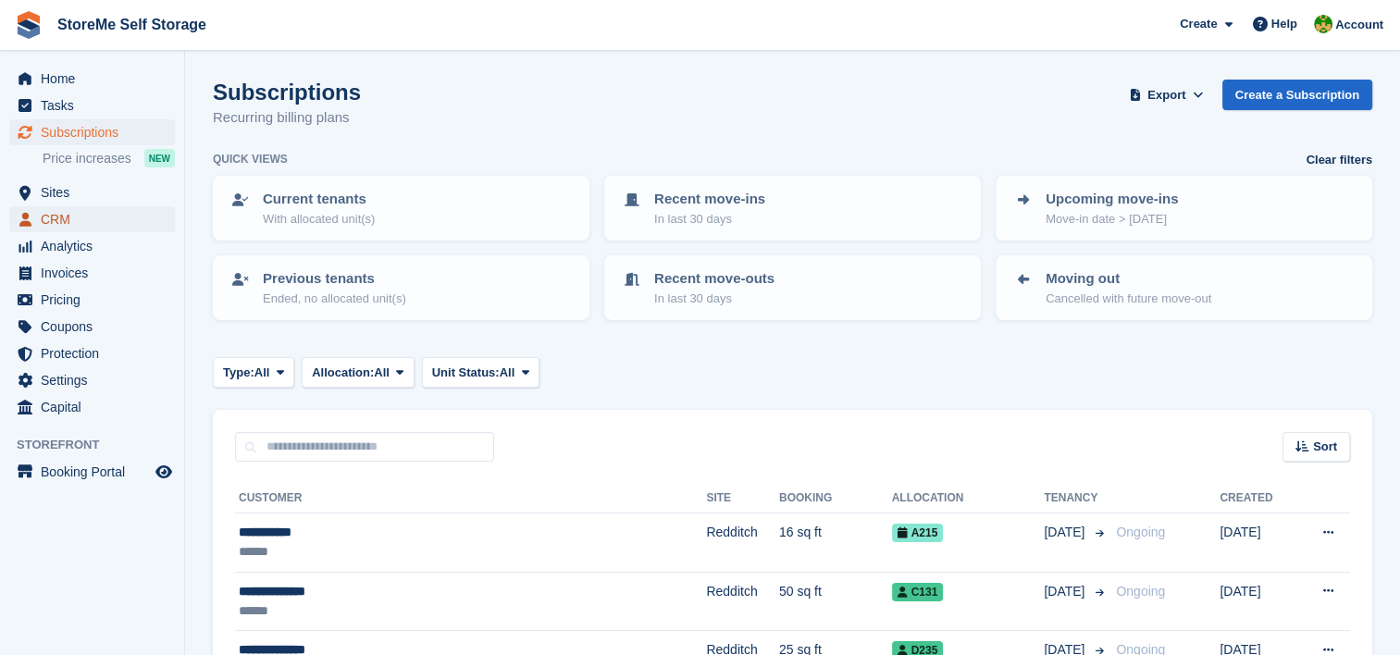
click at [66, 207] on span "CRM" at bounding box center [96, 219] width 111 height 26
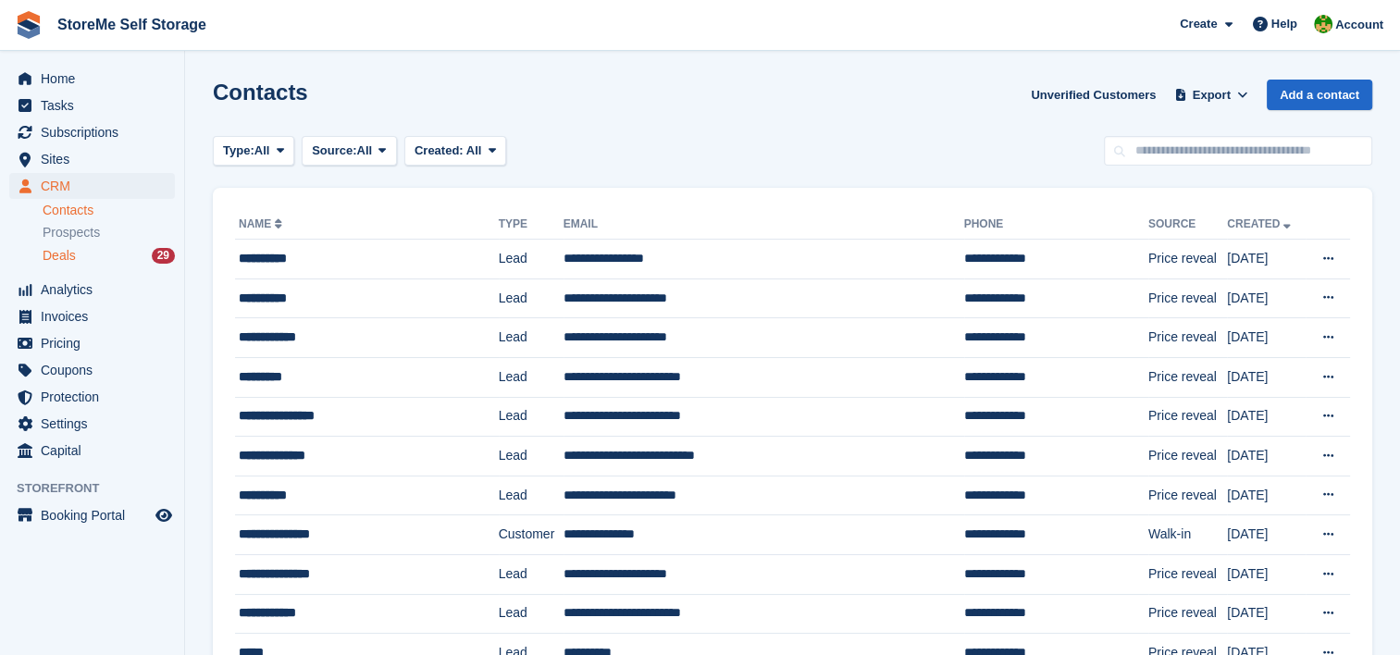
click at [68, 257] on span "Deals" at bounding box center [59, 256] width 33 height 18
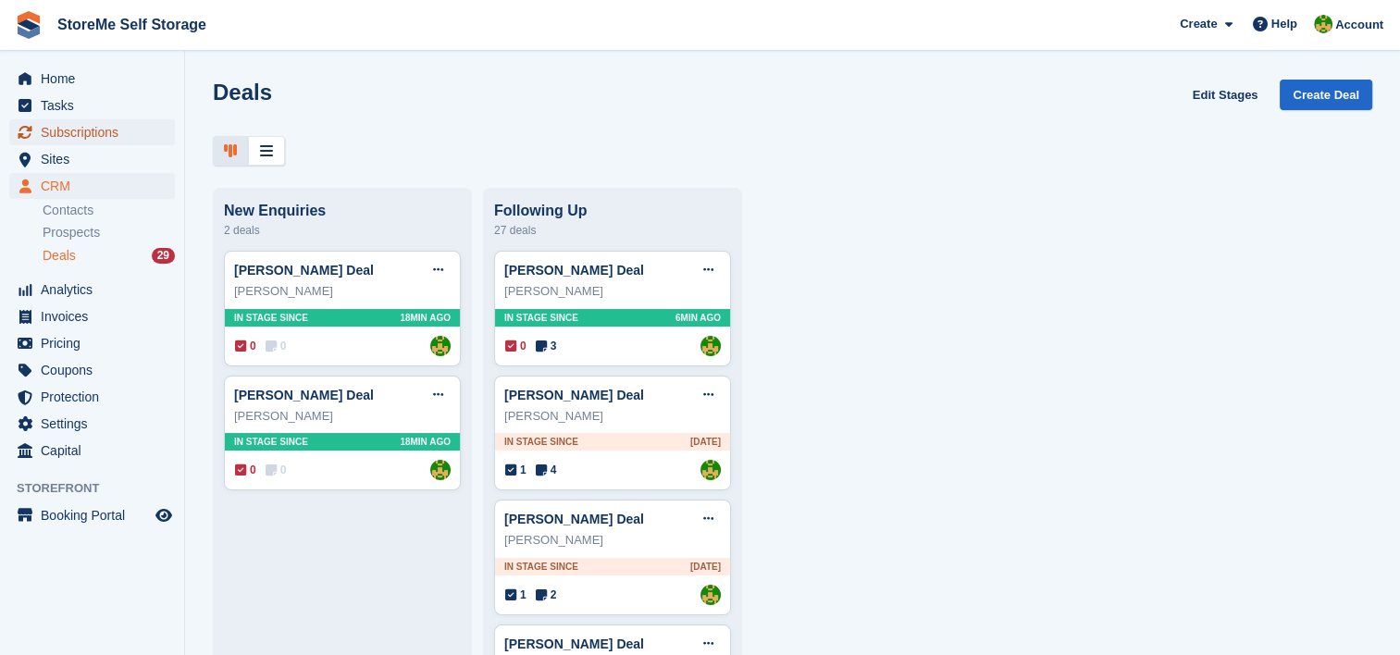
click at [117, 137] on span "Subscriptions" at bounding box center [96, 132] width 111 height 26
